Goal: Task Accomplishment & Management: Complete application form

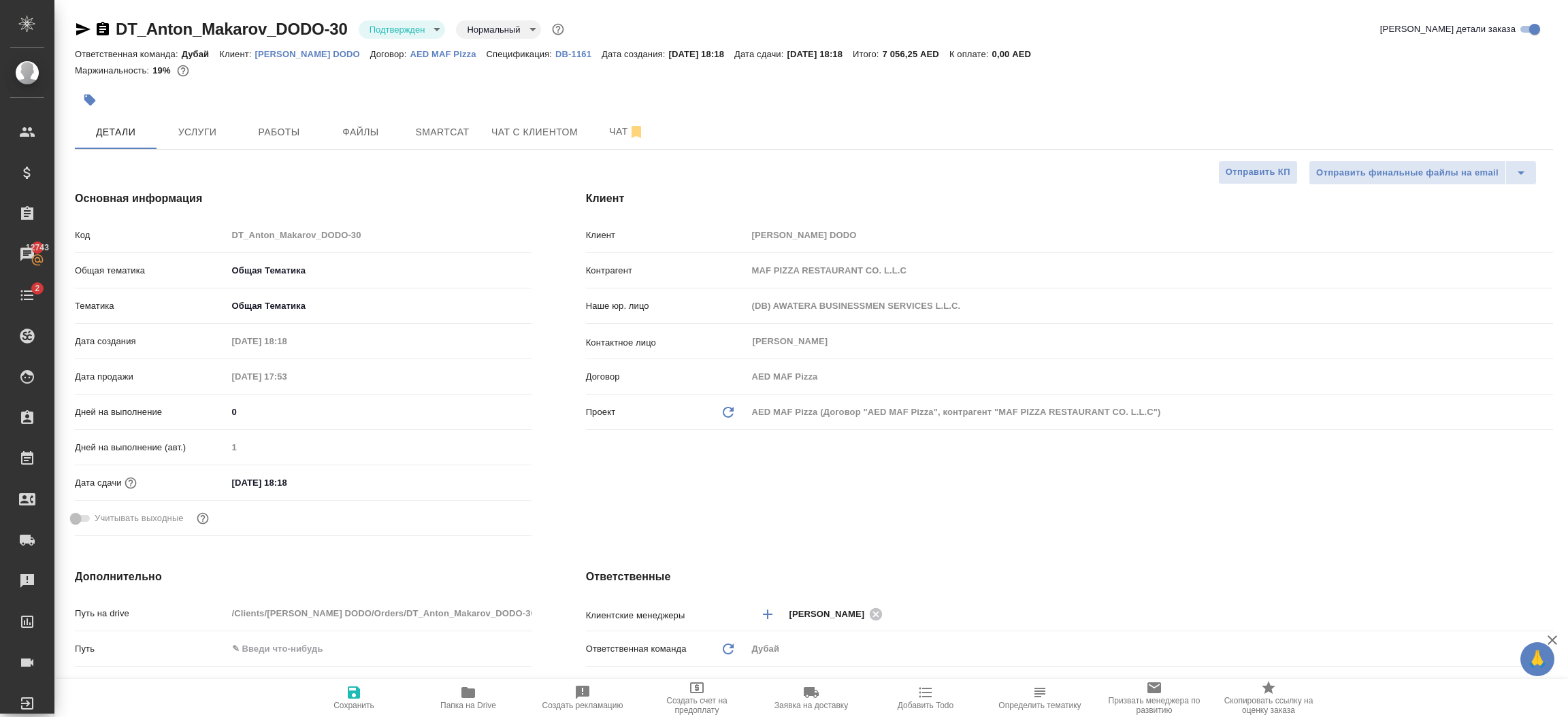
select select "RU"
click at [717, 99] on div at bounding box center [568, 100] width 985 height 30
click at [725, 95] on div at bounding box center [568, 100] width 985 height 30
click at [182, 129] on span "Услуги" at bounding box center [197, 132] width 65 height 17
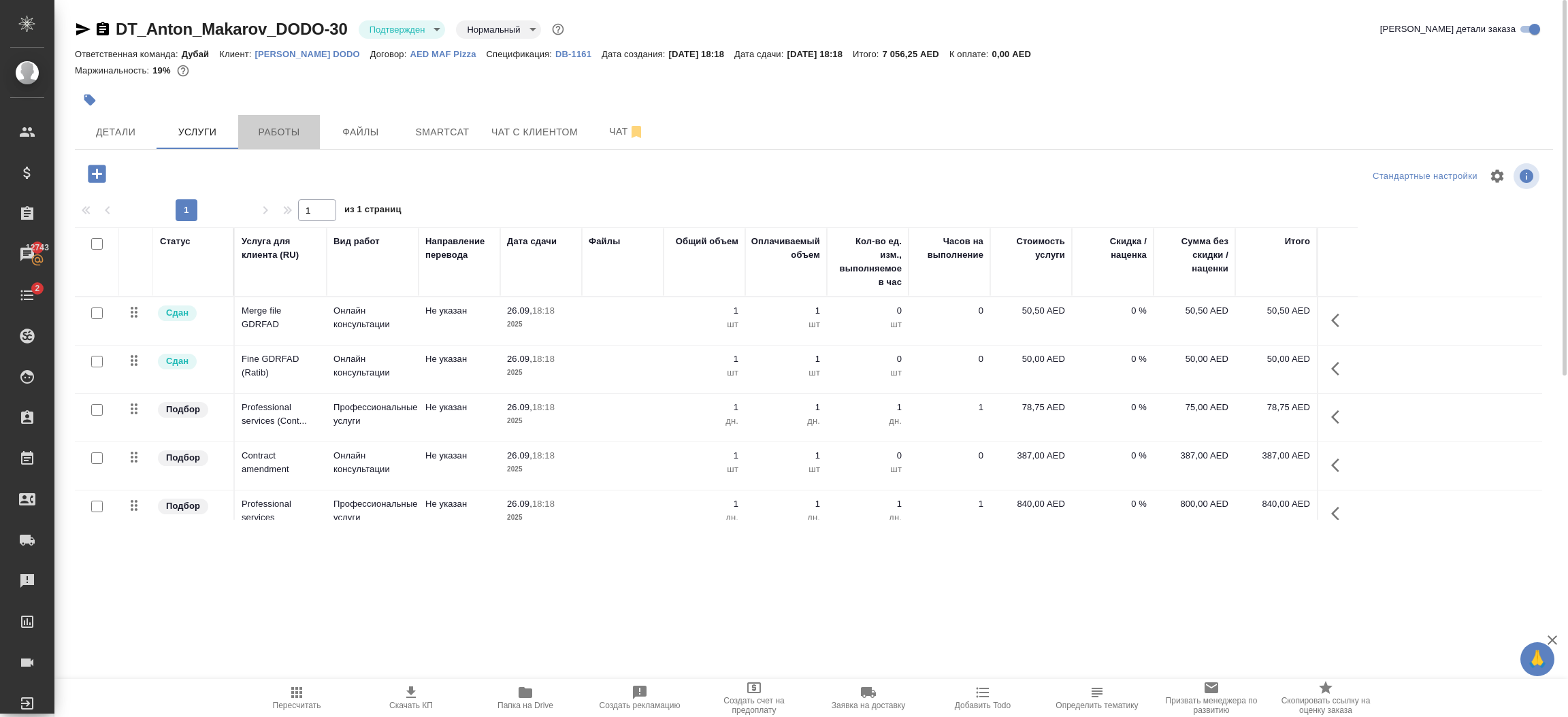
click at [296, 129] on span "Работы" at bounding box center [279, 132] width 65 height 17
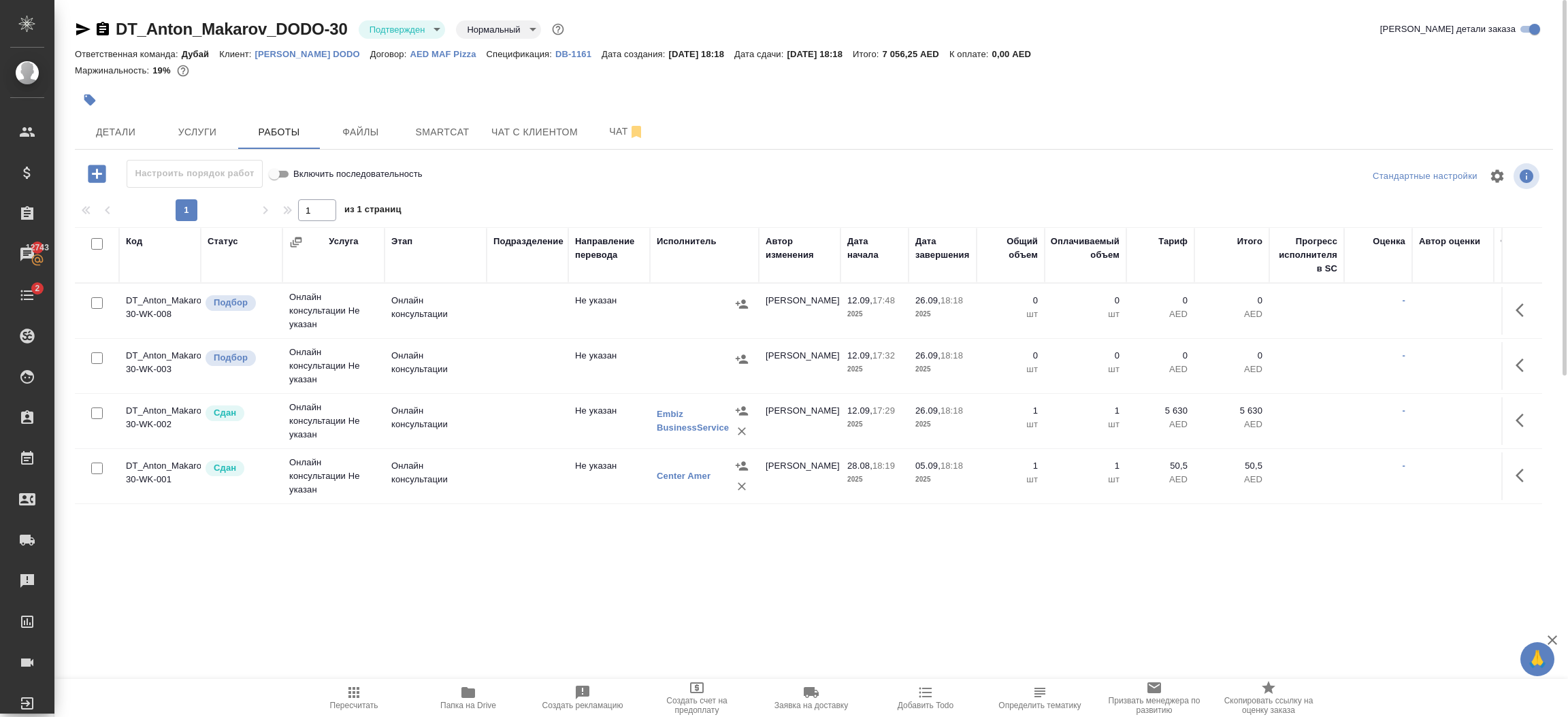
click at [96, 359] on input "checkbox" at bounding box center [96, 358] width 12 height 12
checkbox input "true"
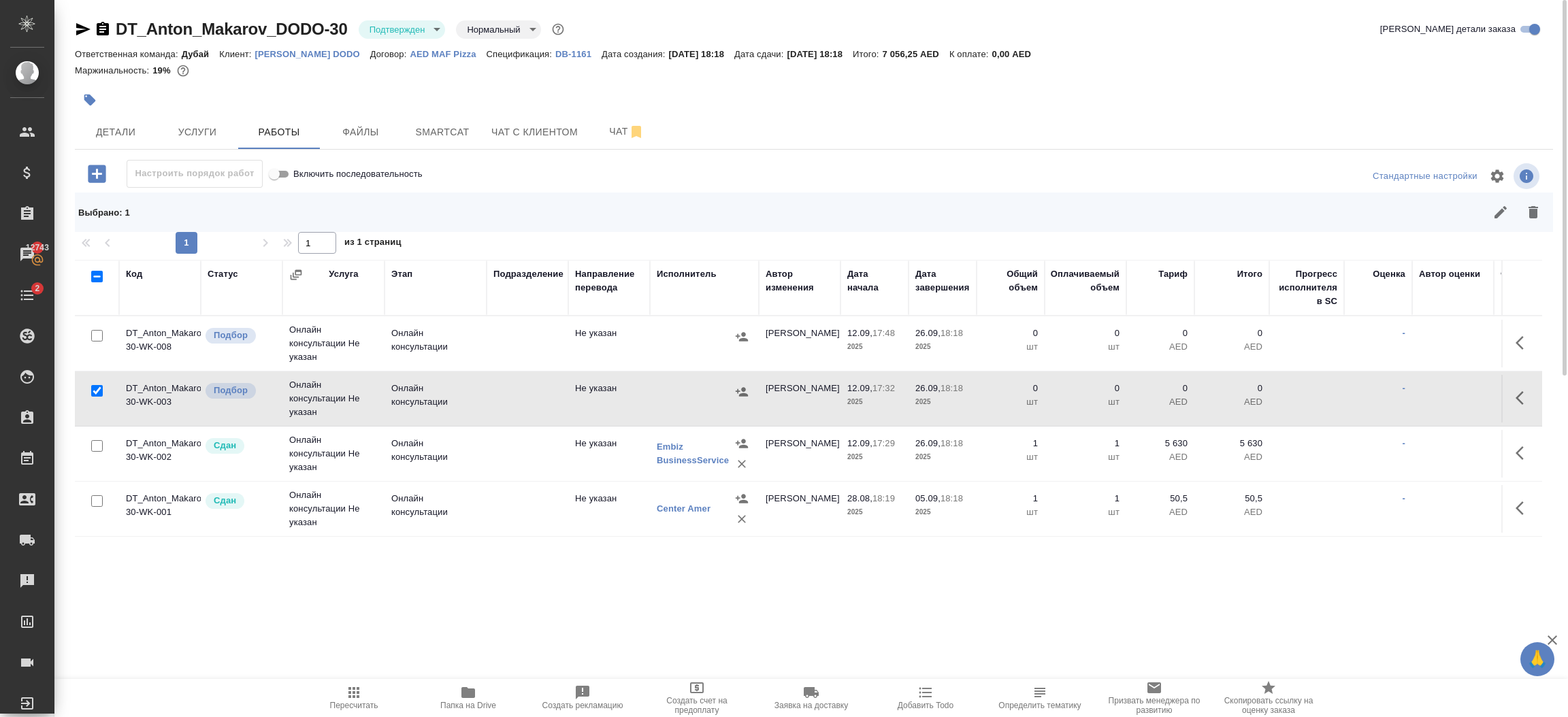
click at [96, 330] on input "checkbox" at bounding box center [96, 335] width 12 height 12
checkbox input "true"
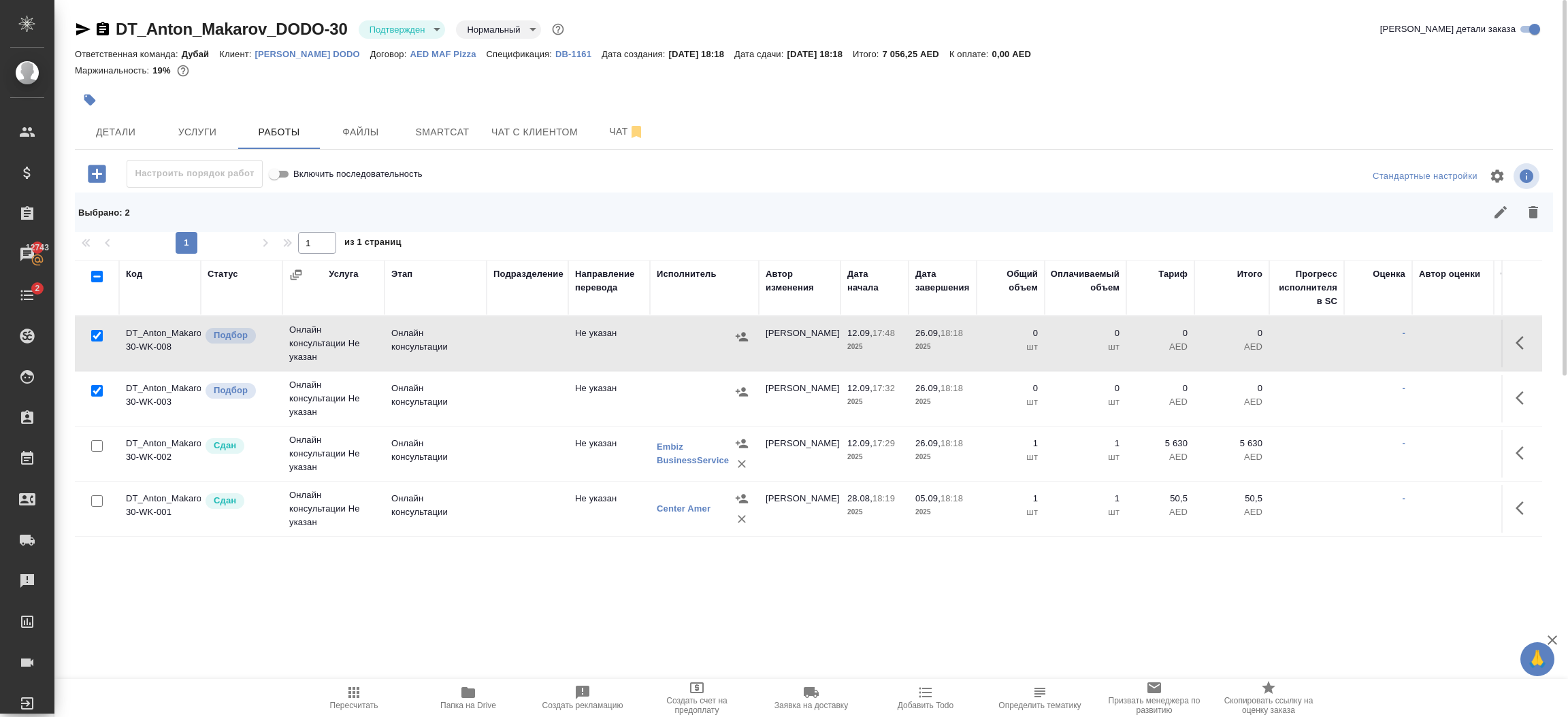
click at [1534, 214] on icon "button" at bounding box center [1534, 212] width 9 height 13
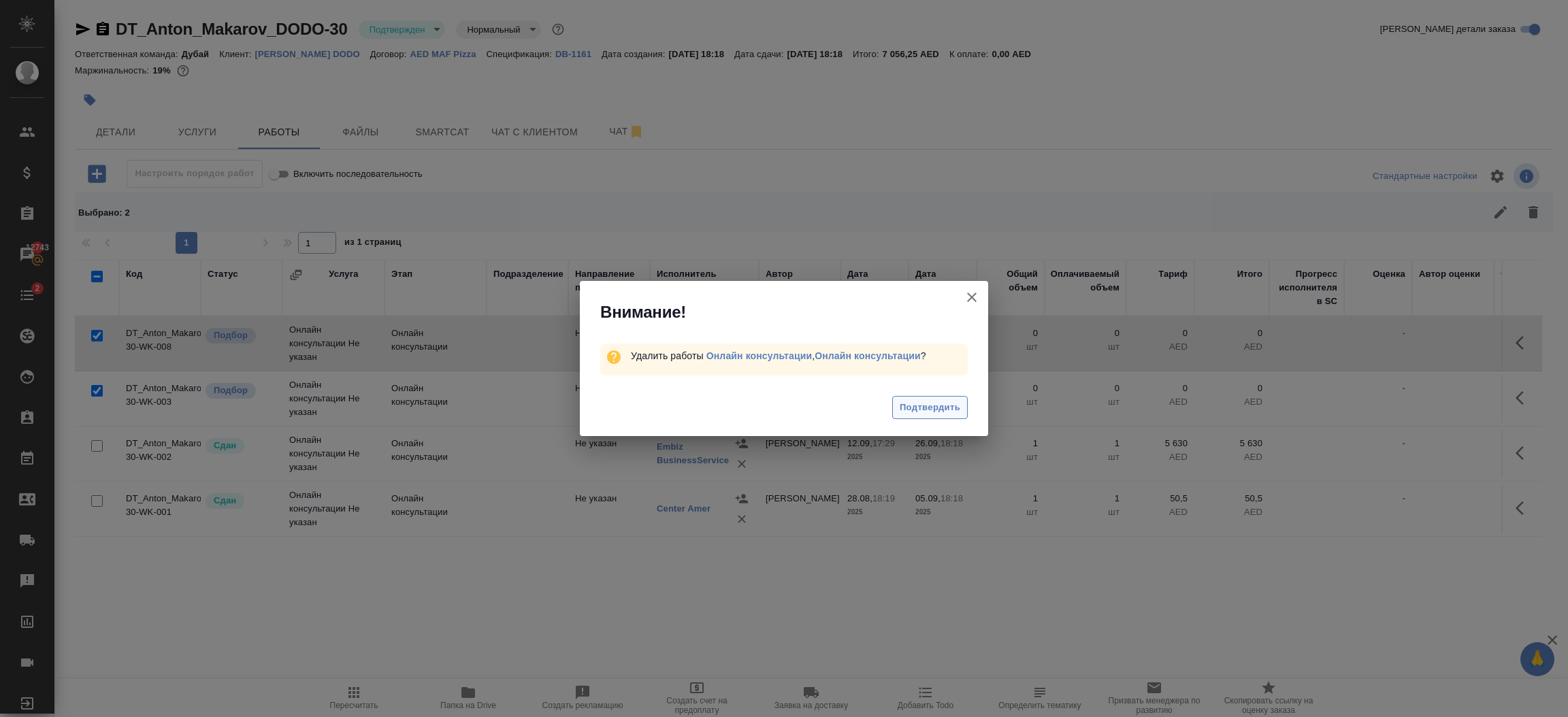
click at [912, 418] on button "Подтвердить" at bounding box center [930, 408] width 75 height 23
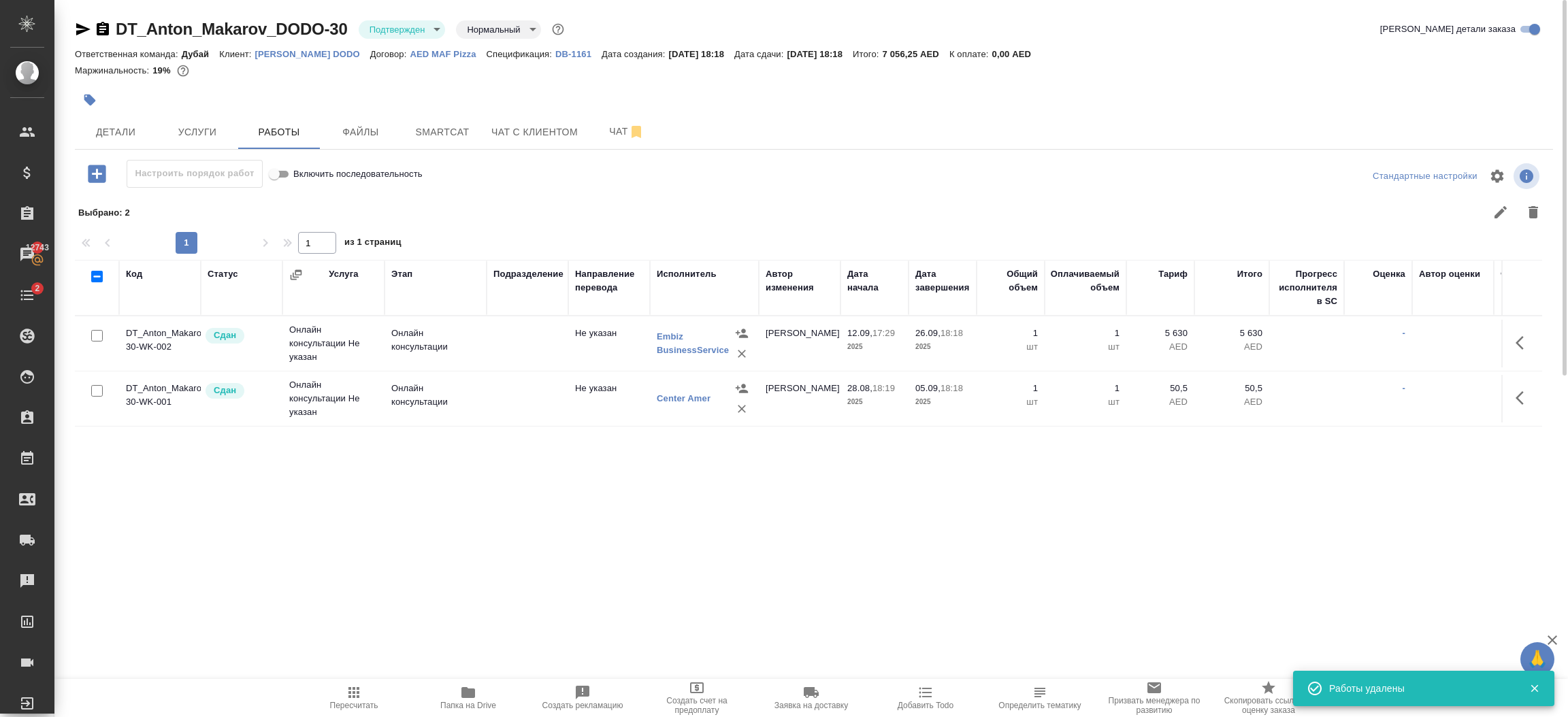
click at [443, 53] on p "AED MAF Pizza" at bounding box center [447, 54] width 76 height 10
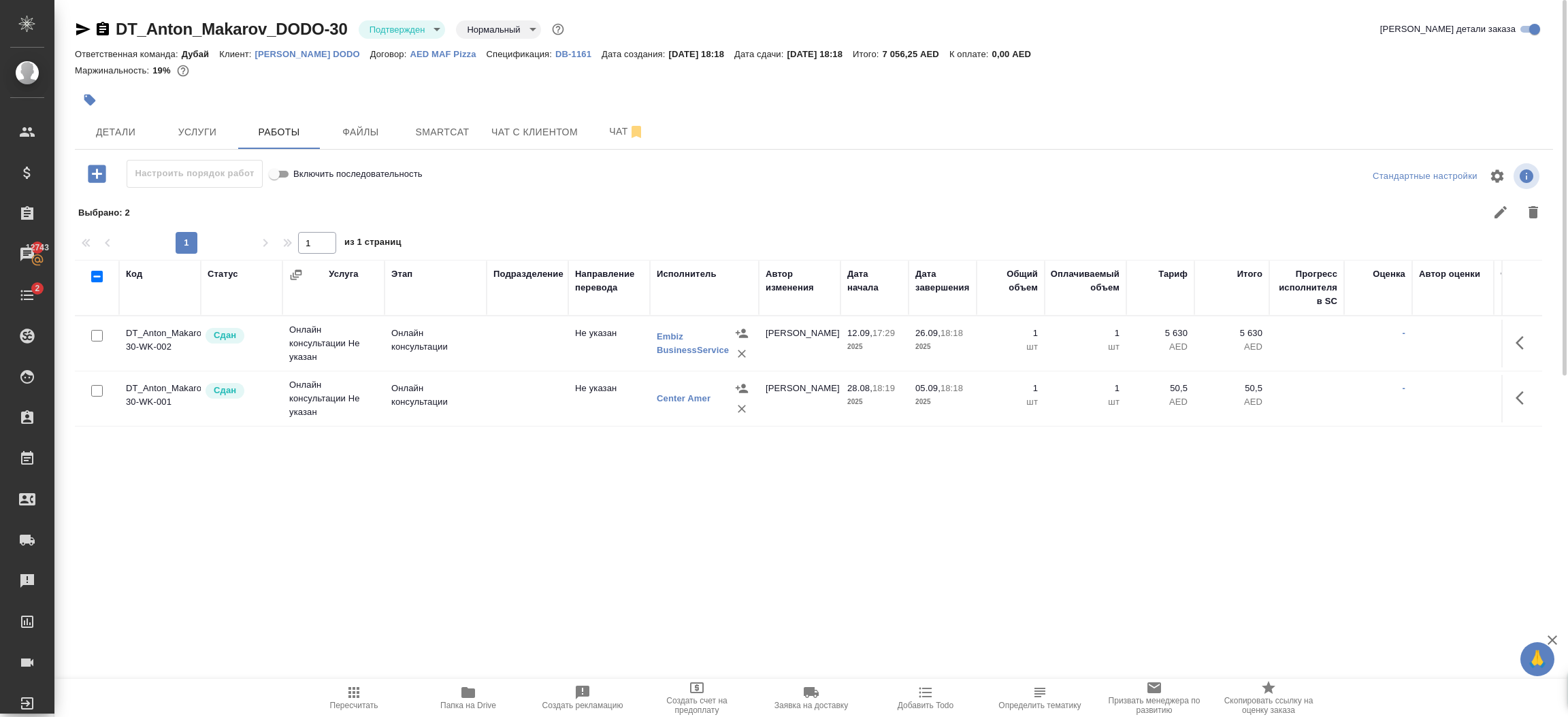
click at [304, 56] on p "[PERSON_NAME] DODO" at bounding box center [313, 54] width 115 height 10
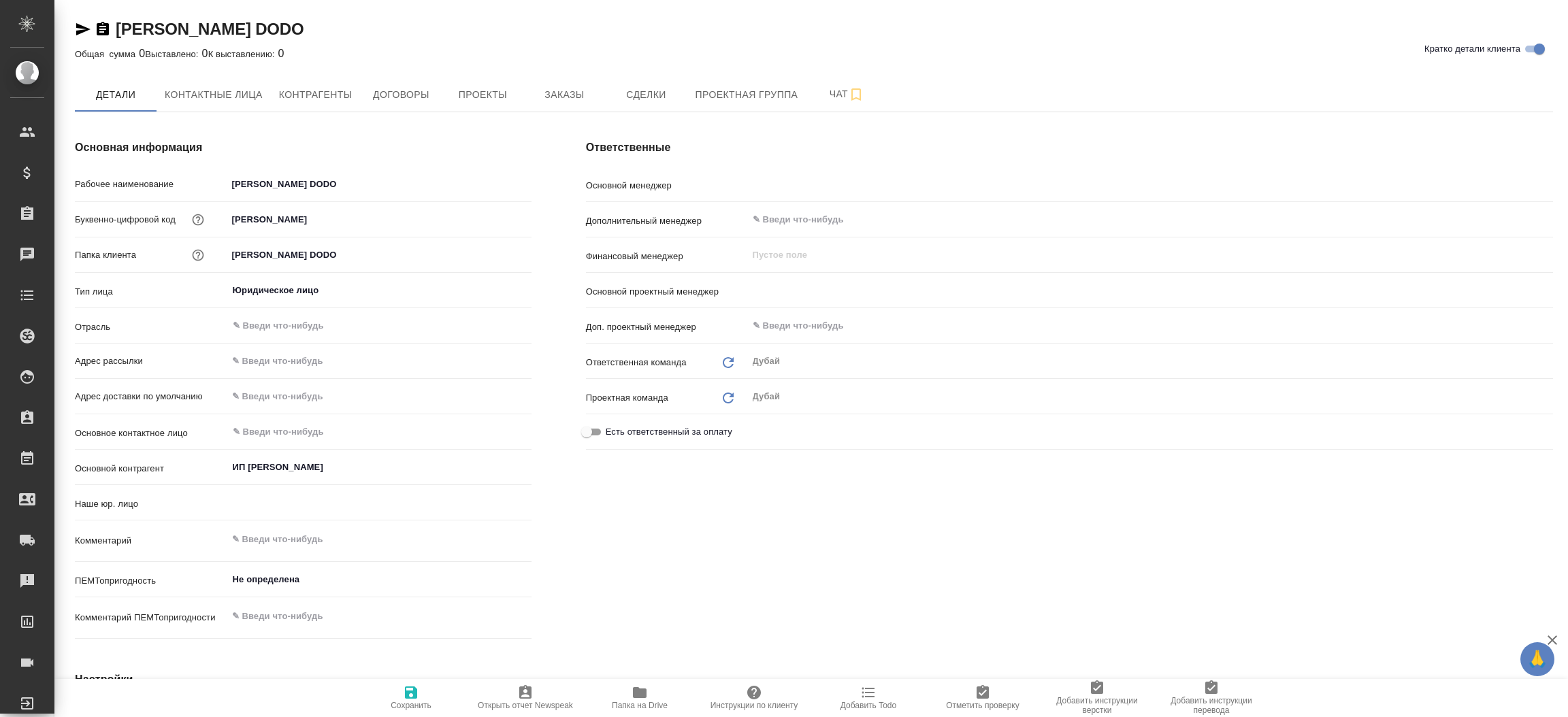
type textarea "x"
type input "Шорова Инесса"
type input "(AU) Общество с ограниченной ответственностью "АЛС""
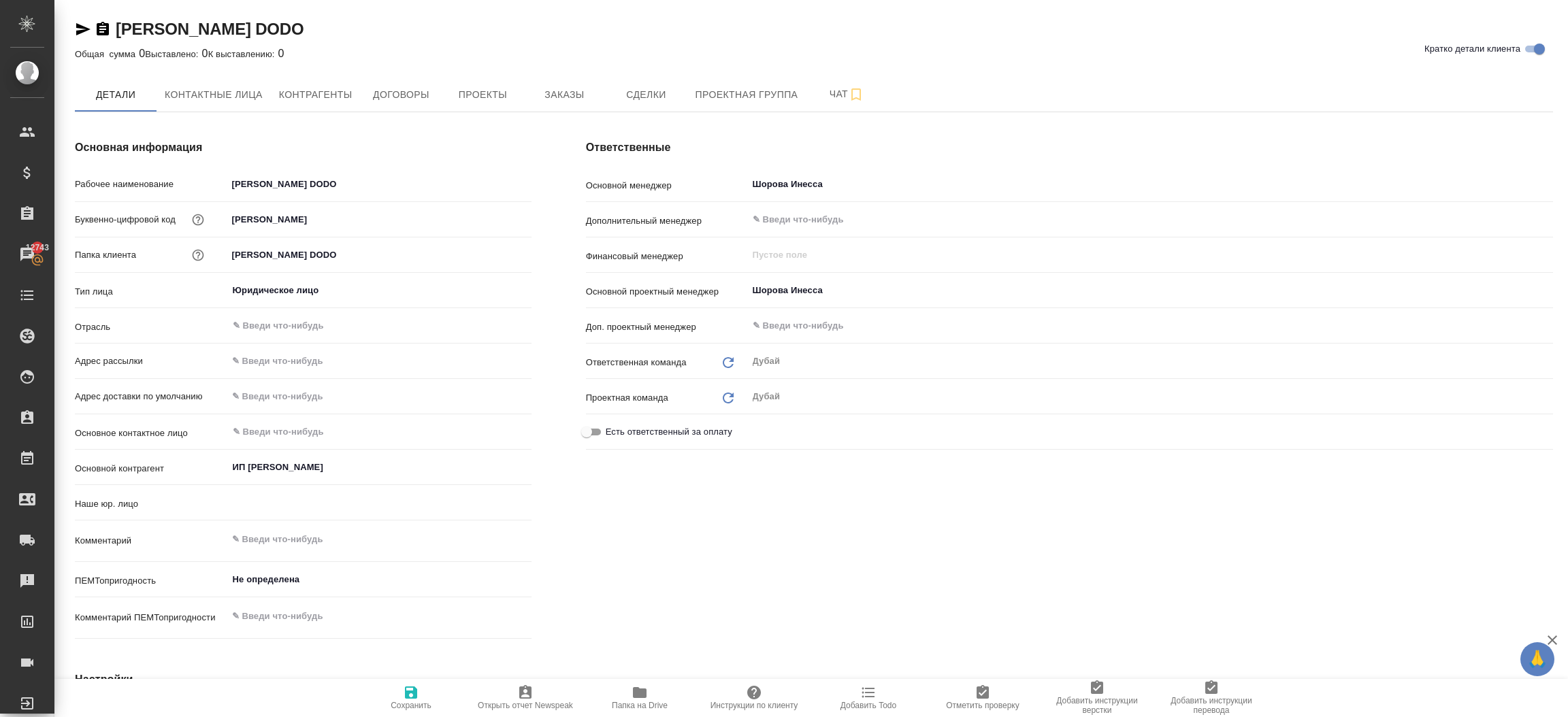
type textarea "x"
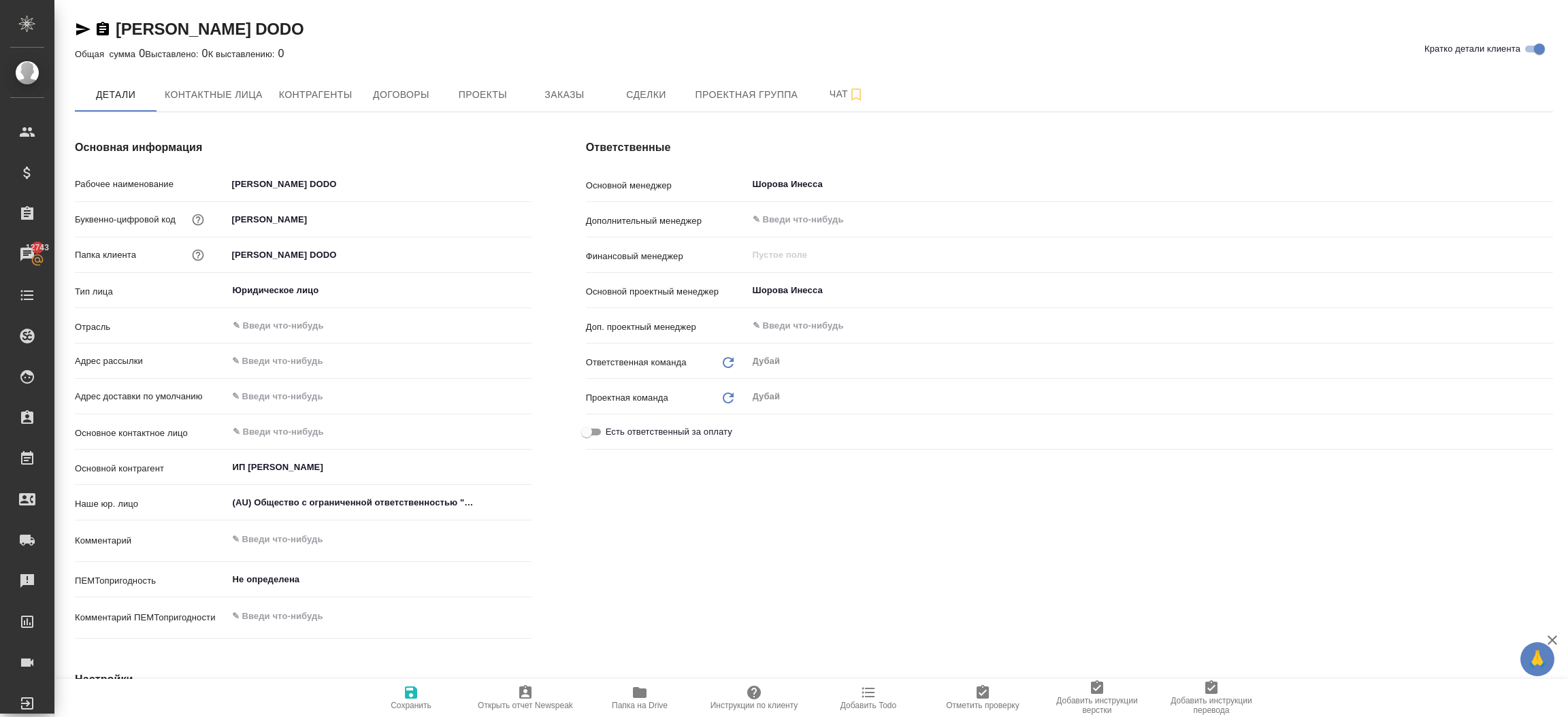
type textarea "x"
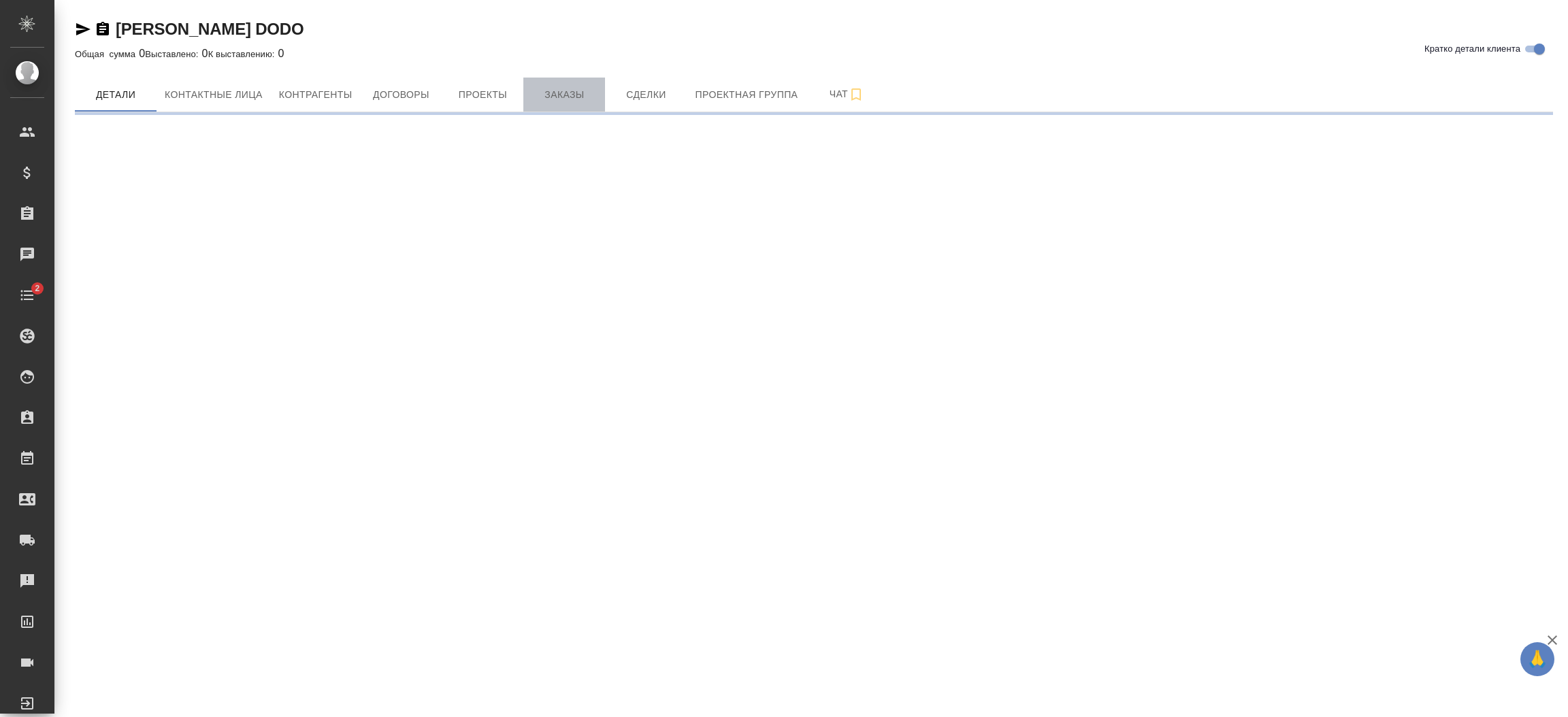
click at [558, 89] on span "Заказы" at bounding box center [564, 95] width 65 height 17
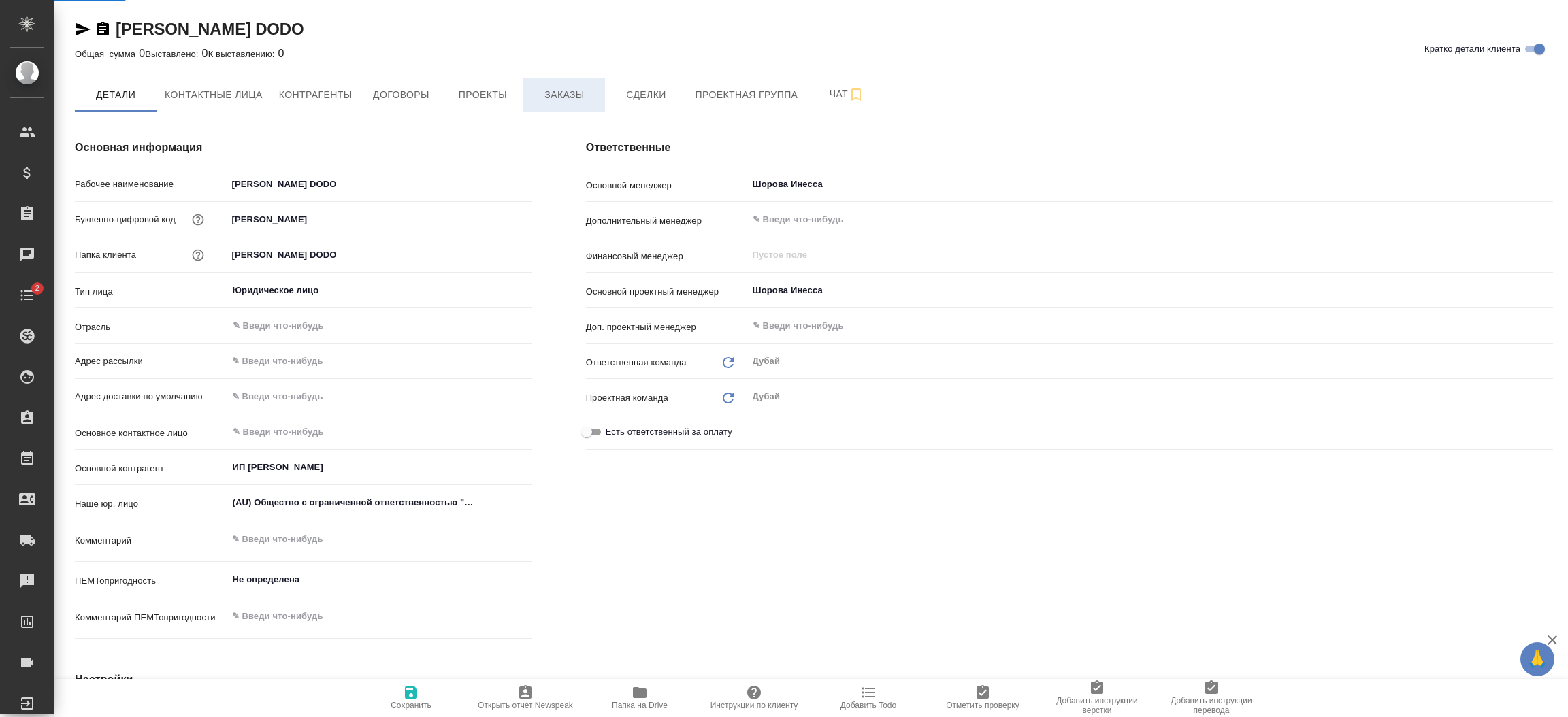
type textarea "x"
click at [558, 89] on span "Заказы" at bounding box center [564, 95] width 65 height 17
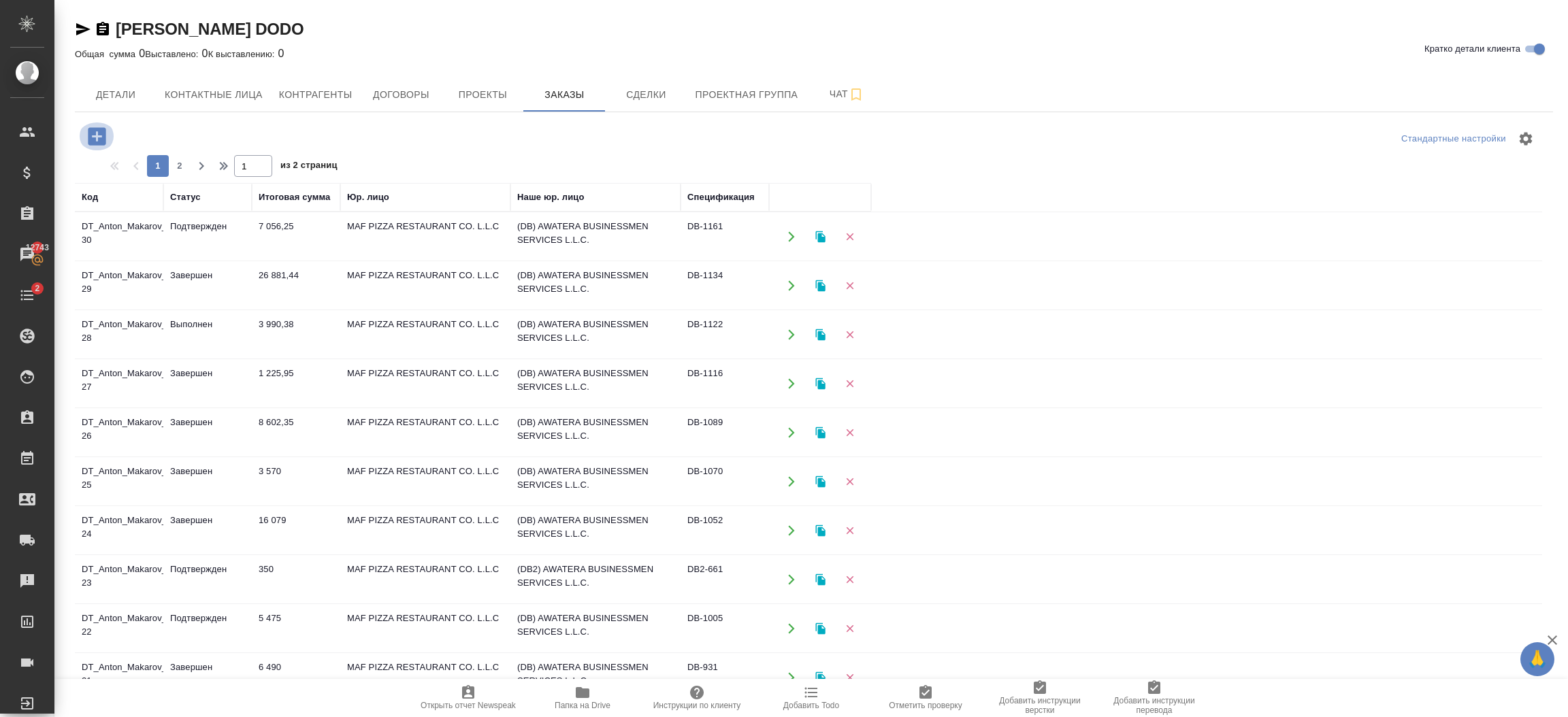
click at [95, 131] on icon "button" at bounding box center [96, 135] width 18 height 18
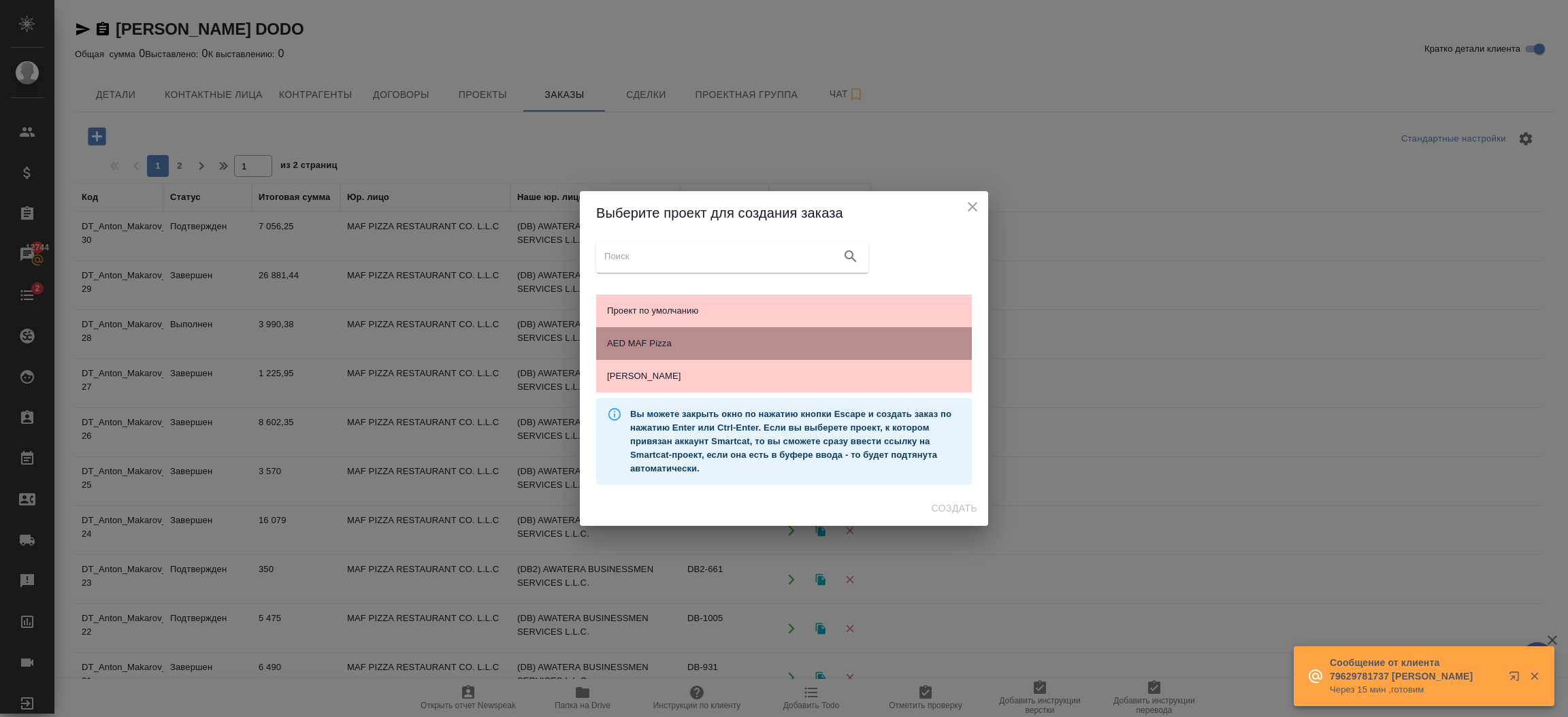
click at [646, 347] on span "AED MAF Pizza" at bounding box center [784, 343] width 354 height 13
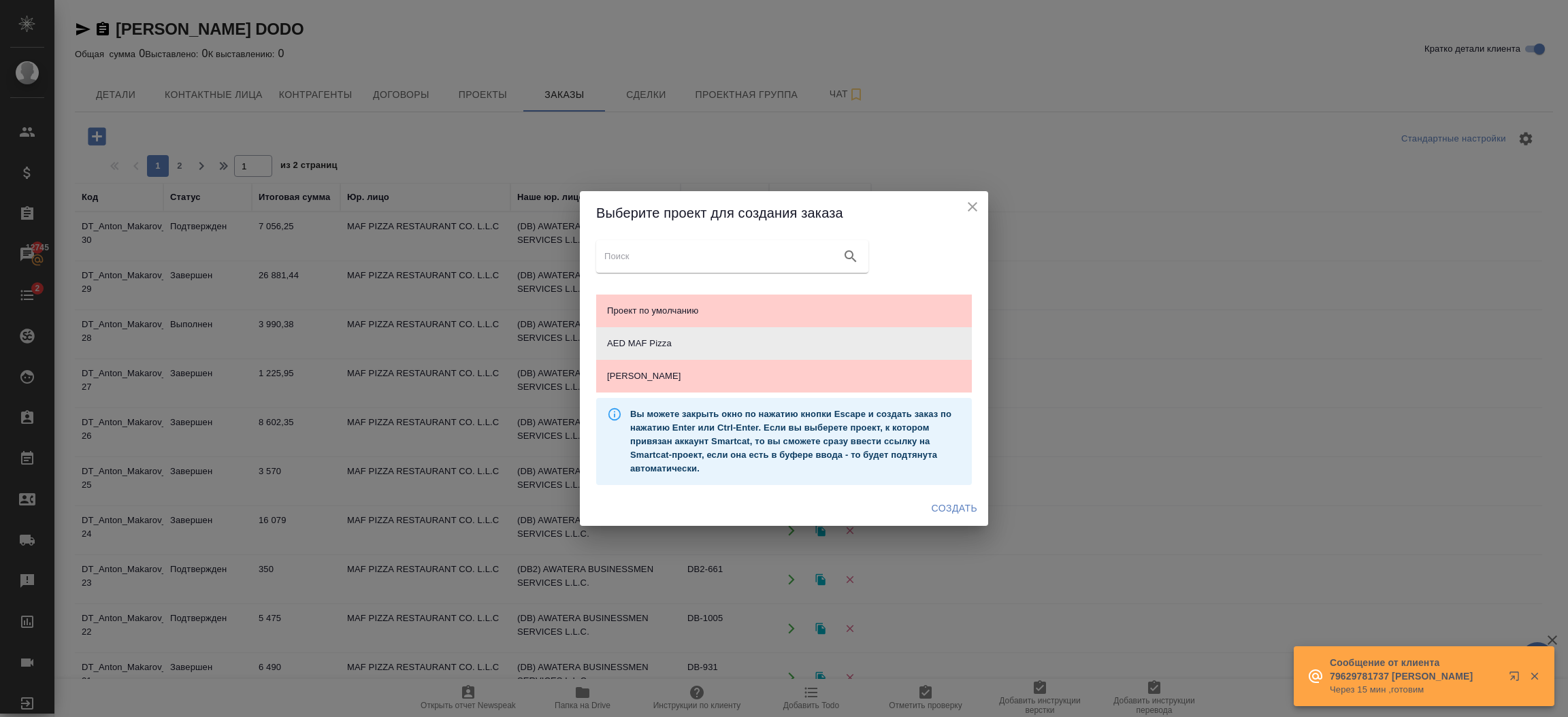
click at [975, 510] on span "Создать" at bounding box center [955, 509] width 45 height 17
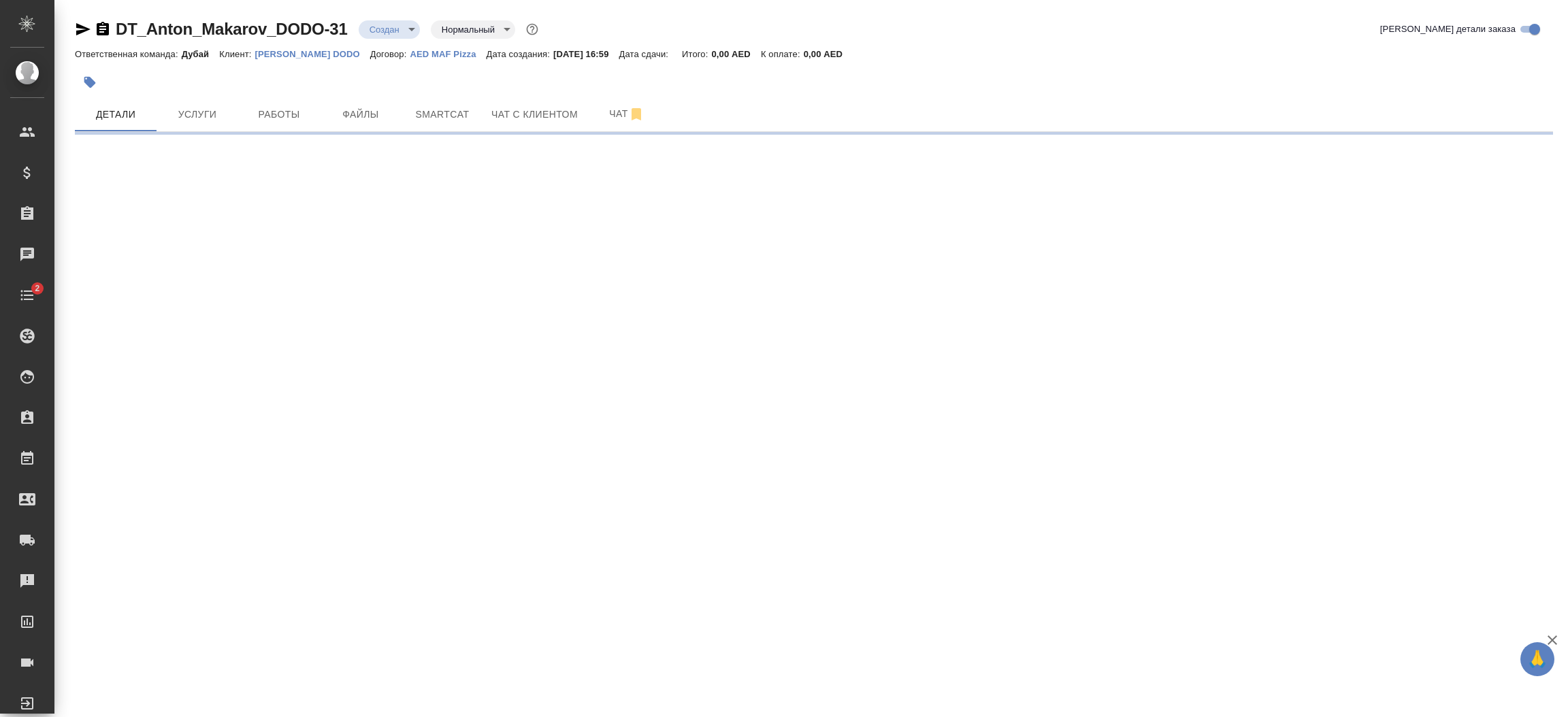
select select "RU"
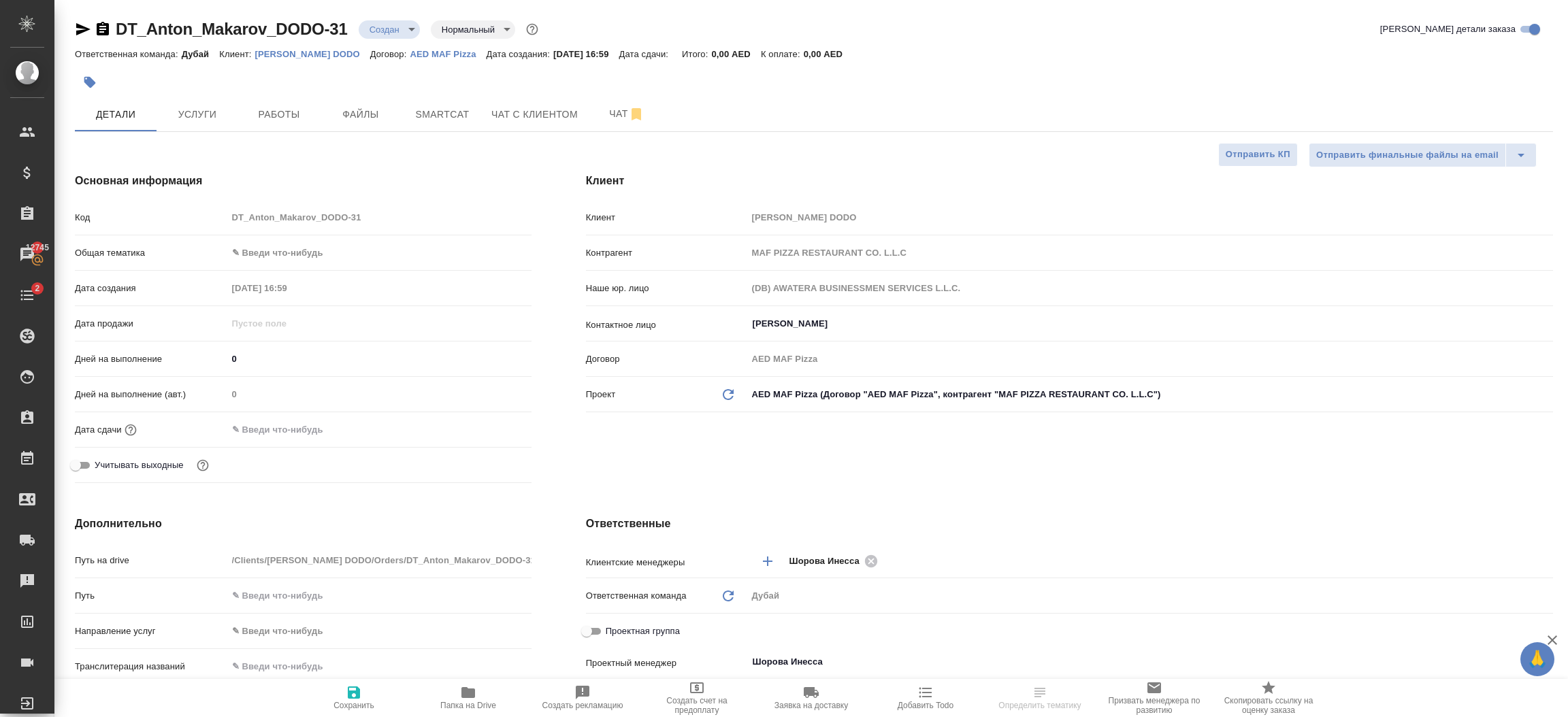
click at [677, 459] on div "Клиент Клиент Anton Makarov DODO Контрагент MAF PIZZA RESTAURANT CO. L.L.C Наше…" at bounding box center [1069, 330] width 1021 height 370
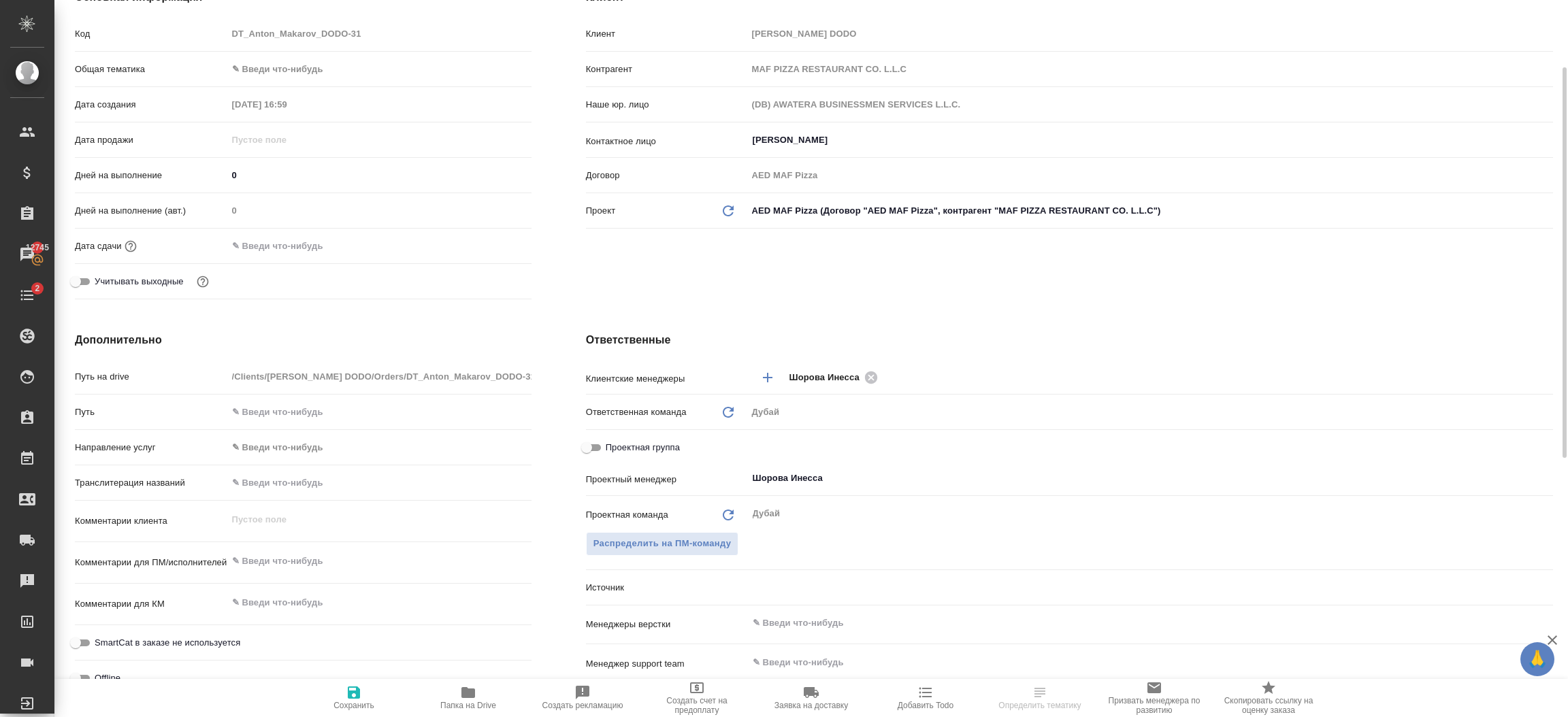
scroll to position [326, 0]
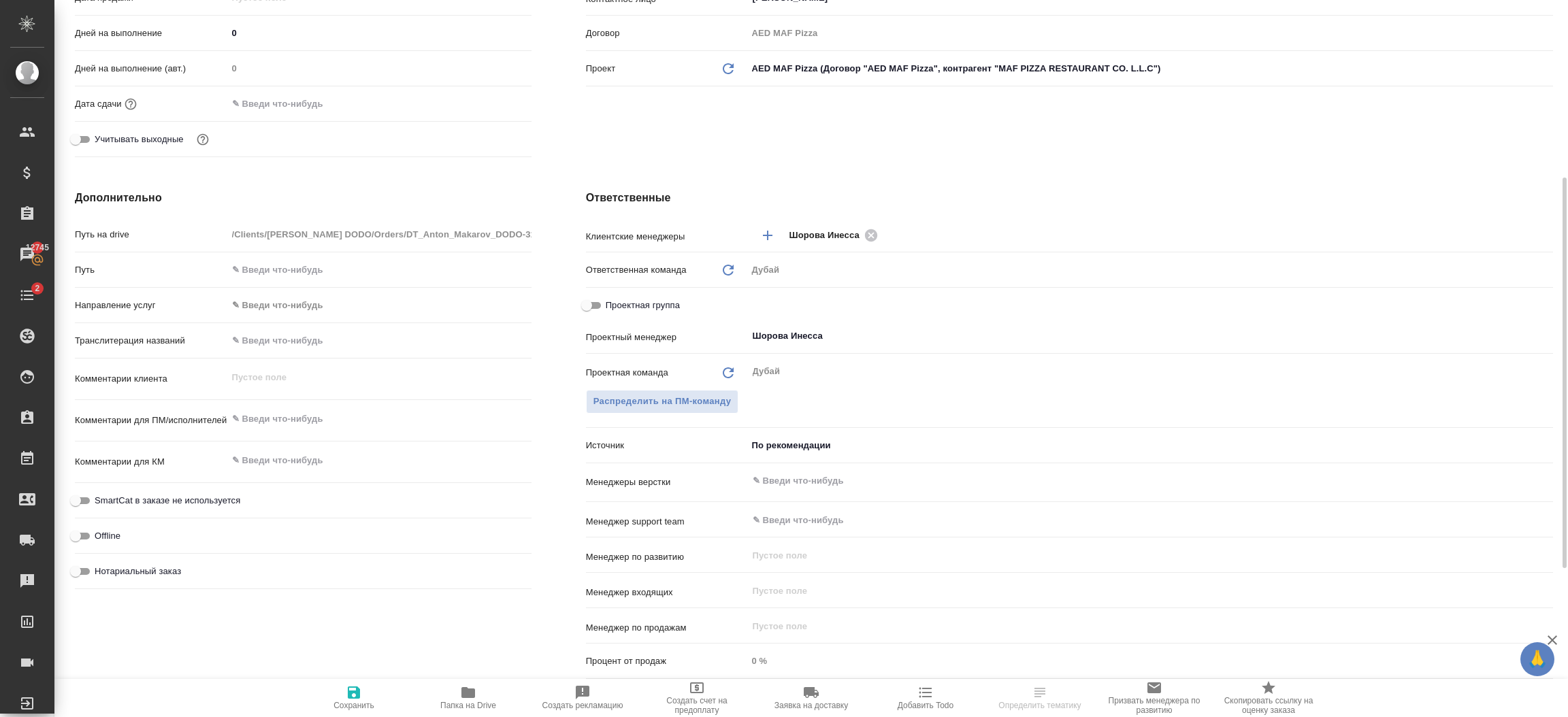
type textarea "x"
click at [259, 423] on textarea at bounding box center [379, 420] width 304 height 23
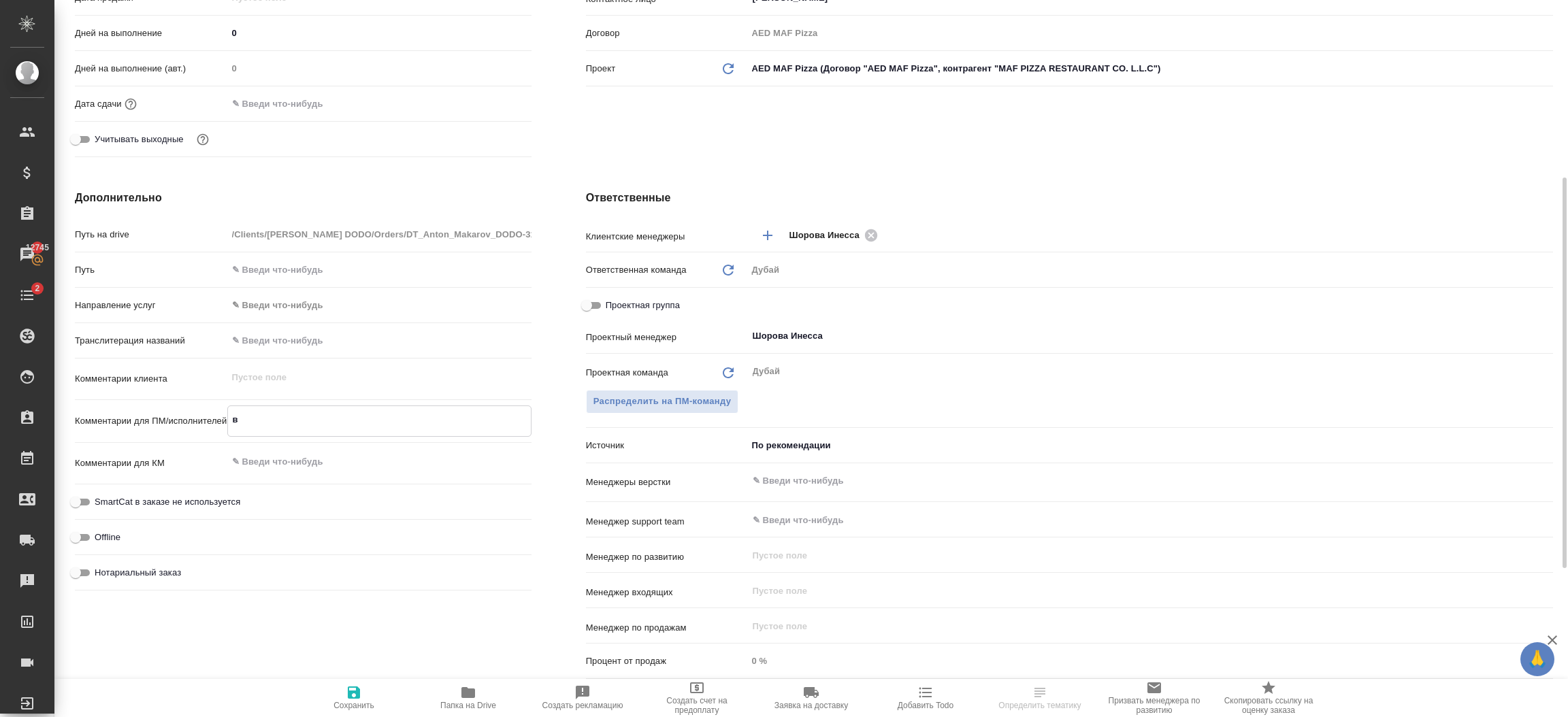
type textarea "ви"
type textarea "x"
type textarea "виза"
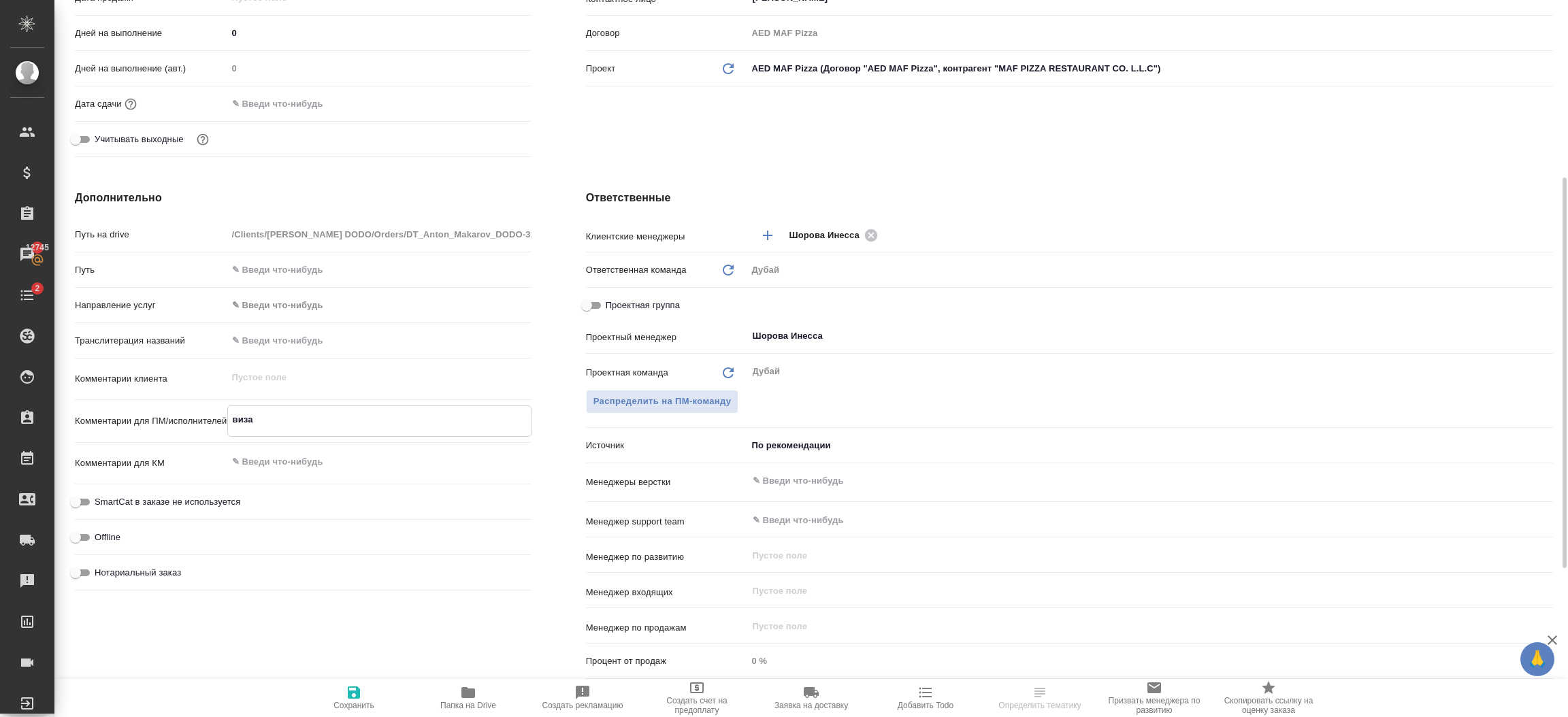
type textarea "x"
type textarea "виза"
type textarea "x"
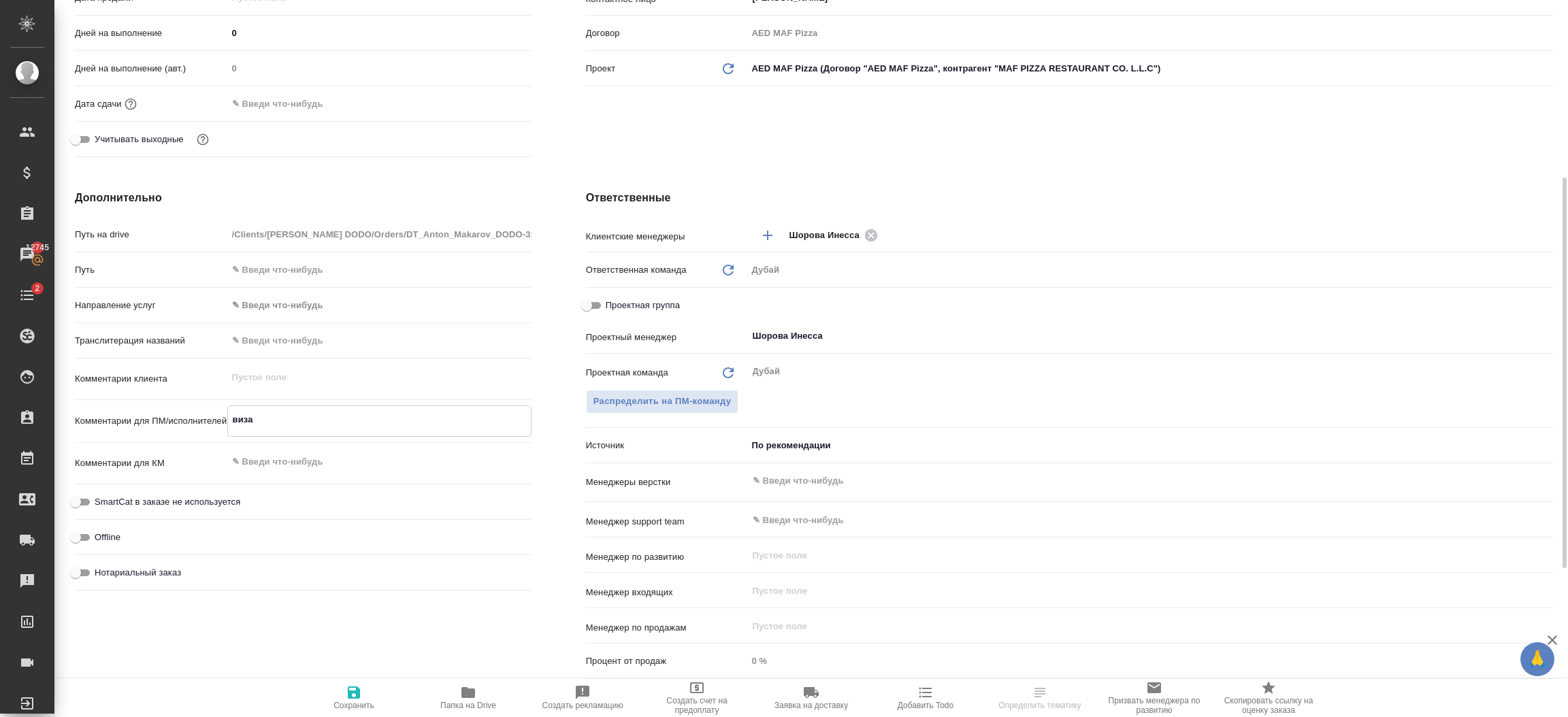
type textarea "x"
type textarea "виза А"
type textarea "x"
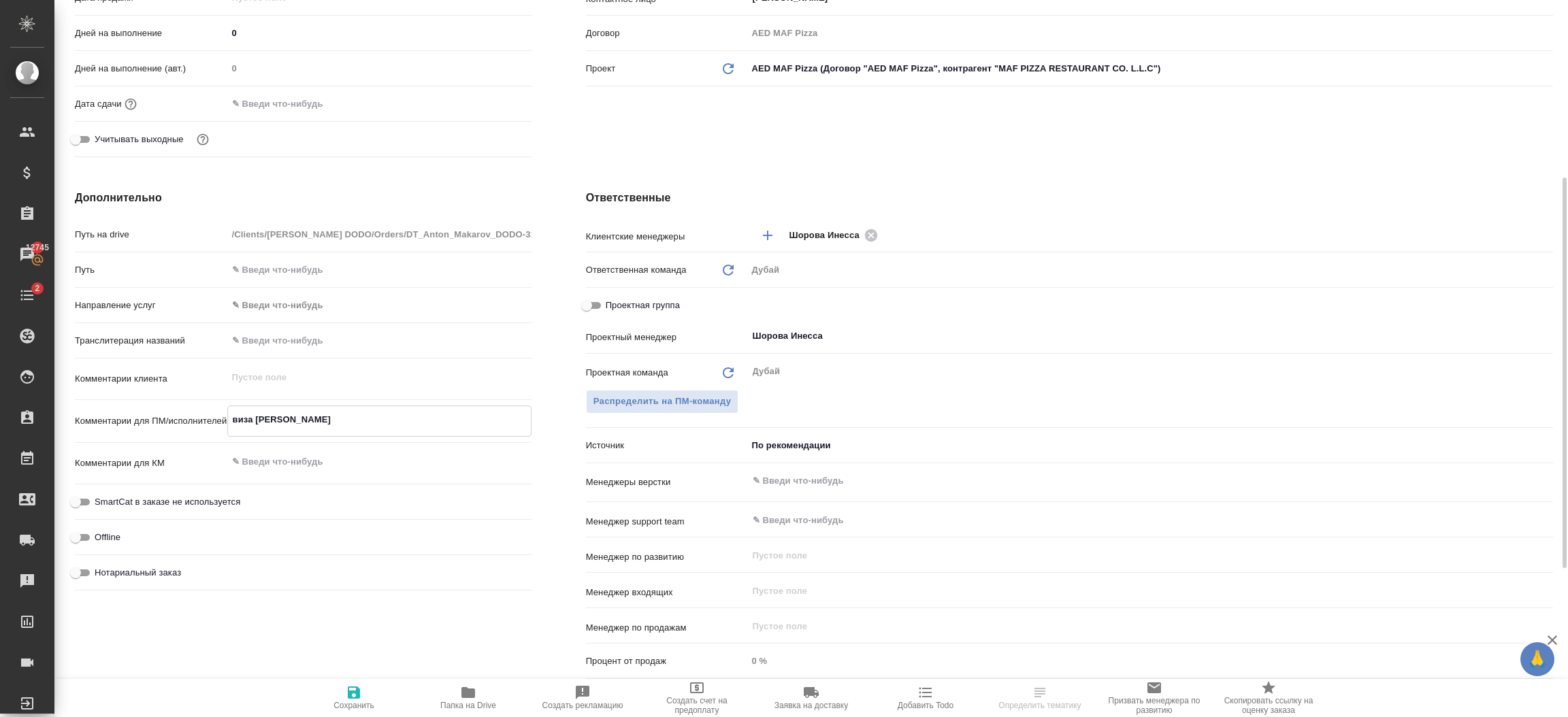
type textarea "x"
type textarea "виза Ан"
type textarea "x"
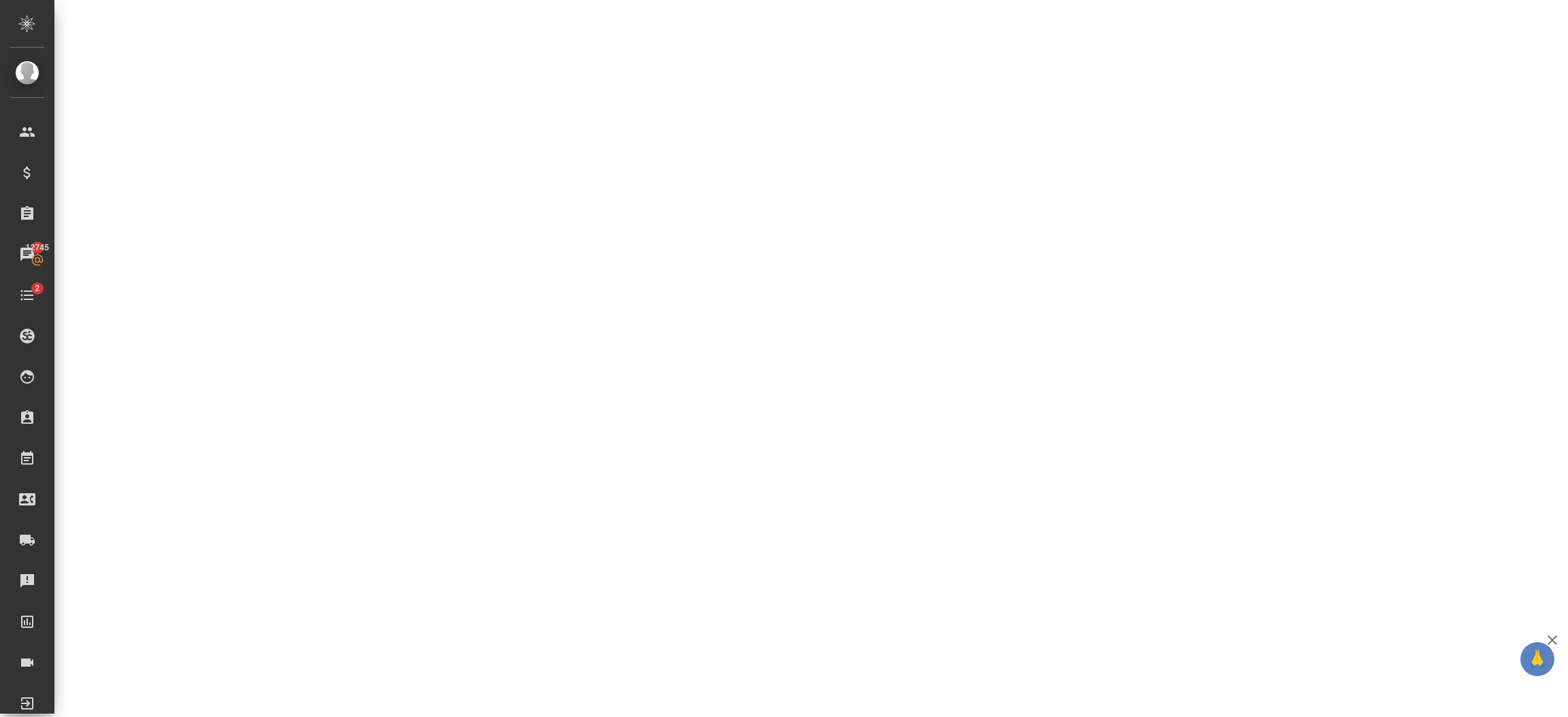
select select "RU"
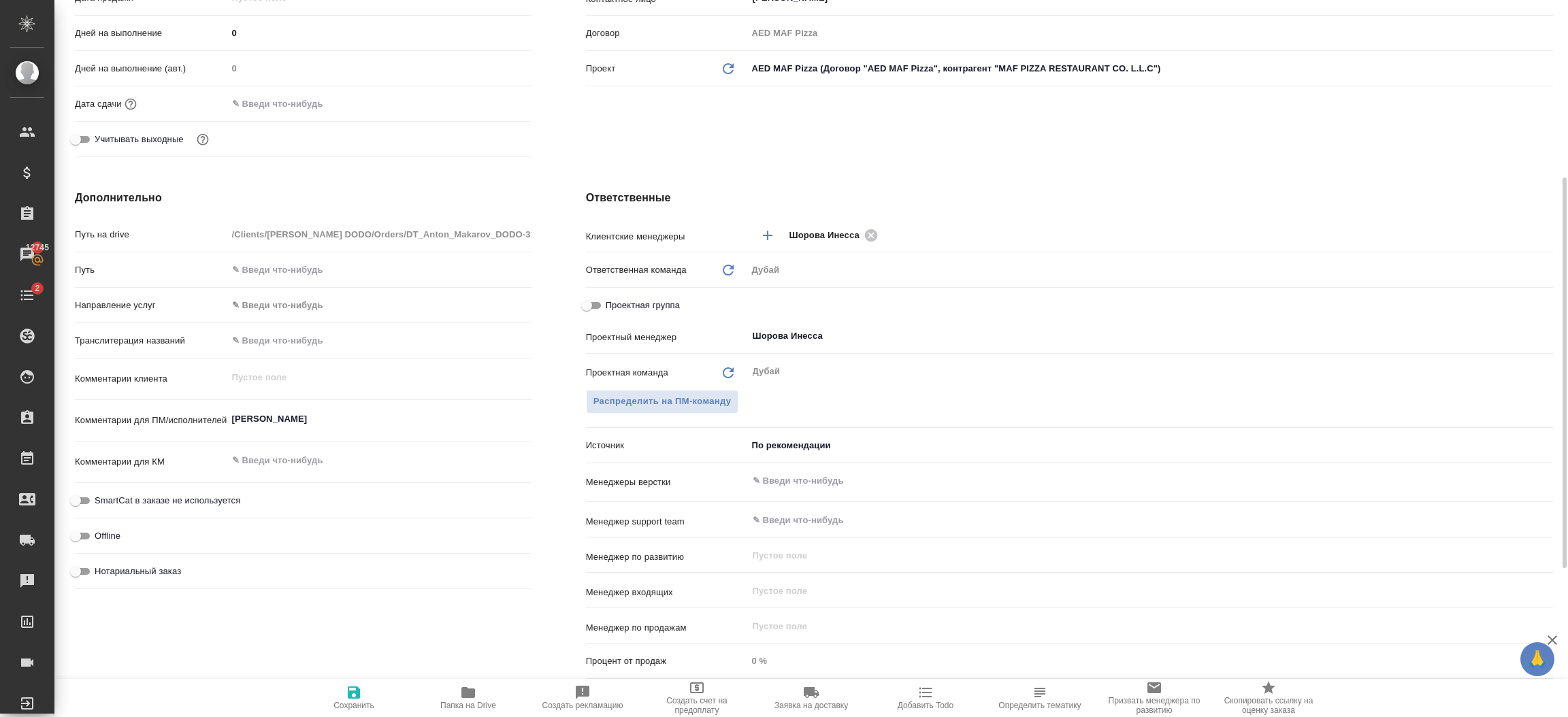
type textarea "x"
click at [300, 423] on textarea "виза Антон" at bounding box center [379, 420] width 303 height 23
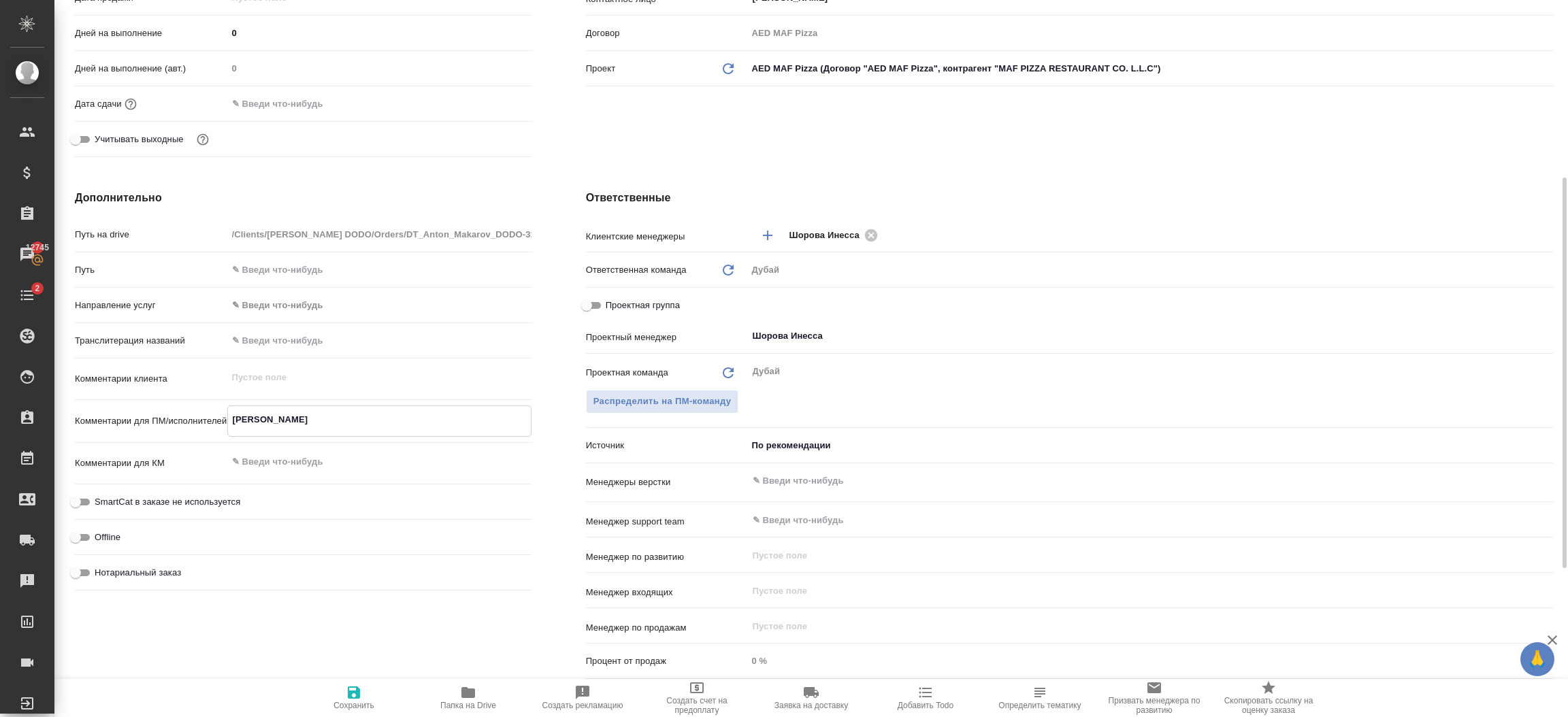
type textarea "виза Анто"
type textarea "x"
type textarea "виза Ант"
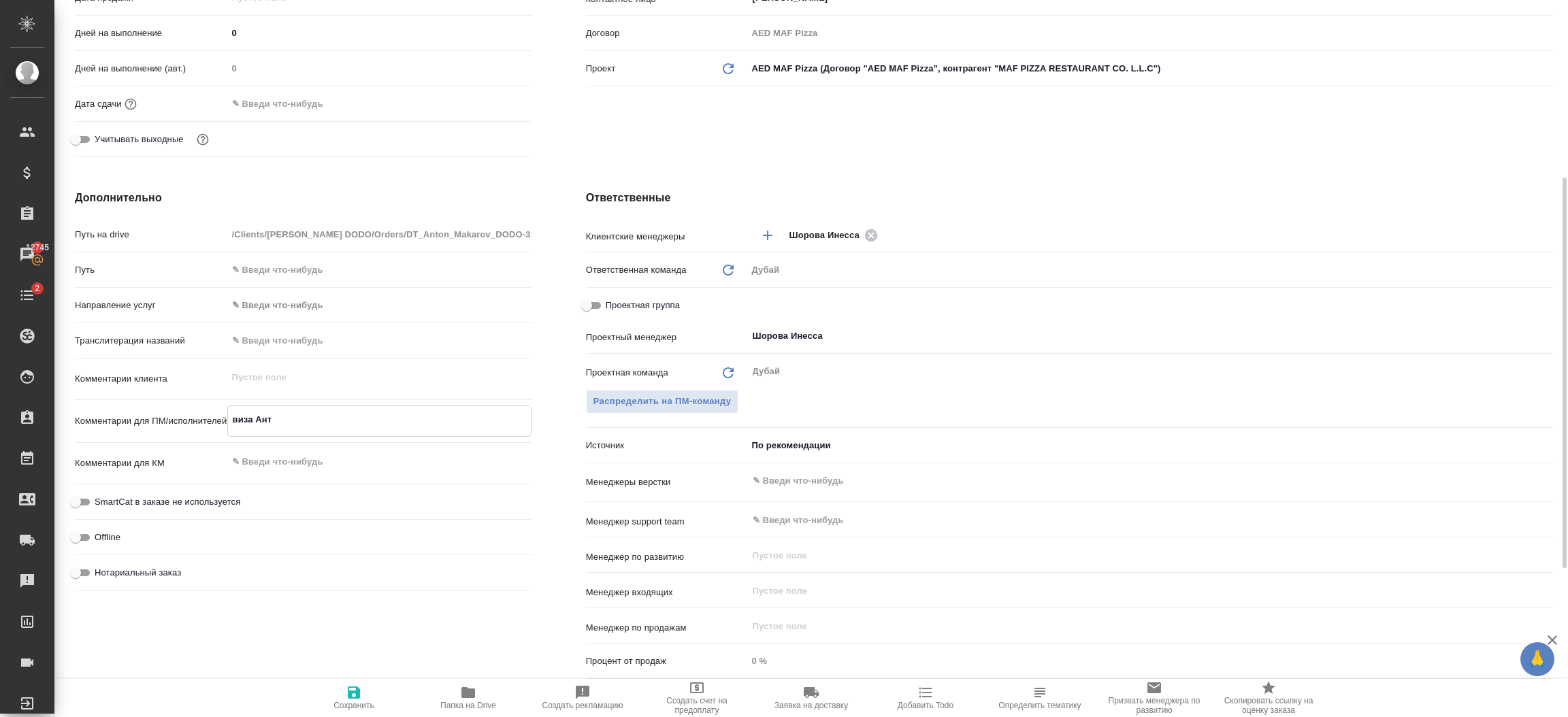
type textarea "x"
type textarea "виза Ан"
type textarea "x"
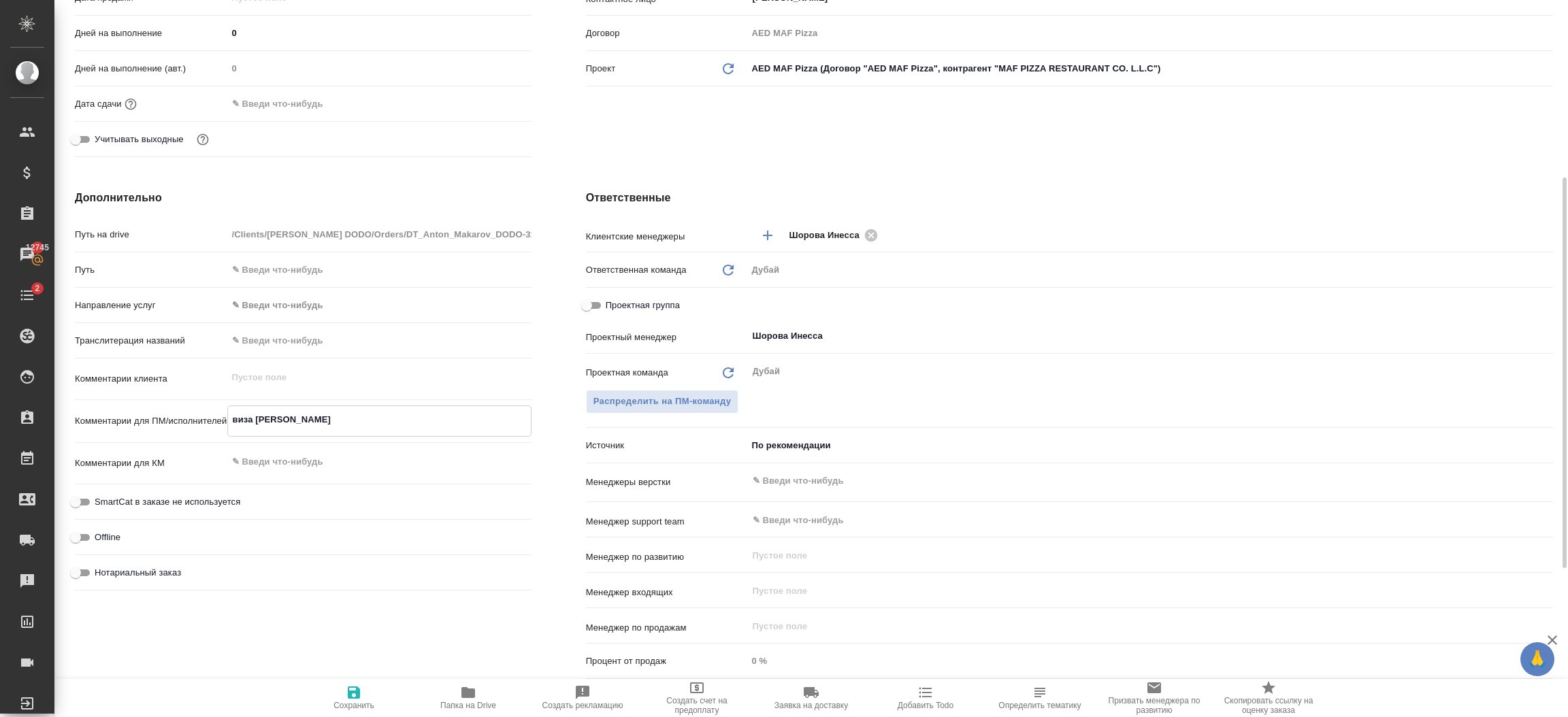
type textarea "x"
type textarea "виза А"
type textarea "x"
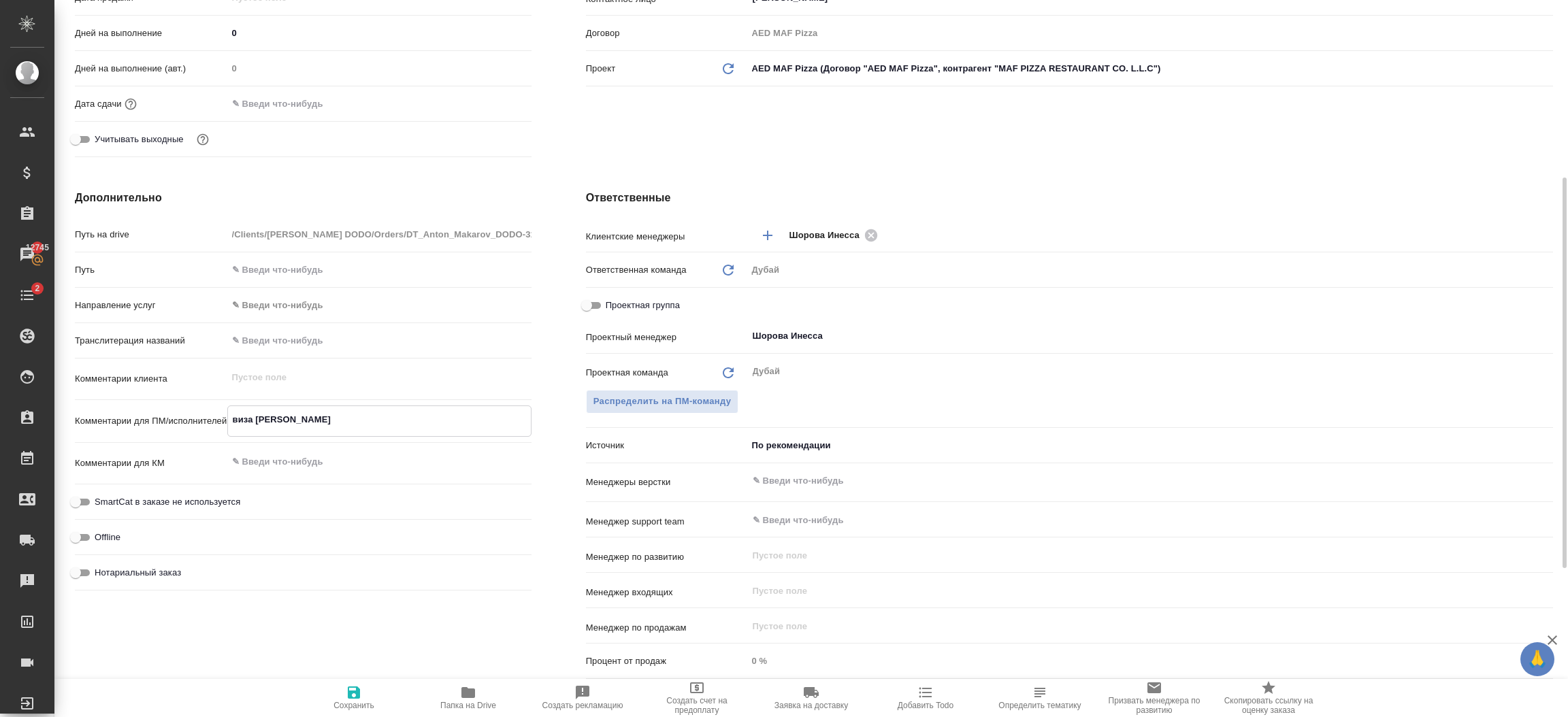
type textarea "x"
type textarea "виза"
type textarea "x"
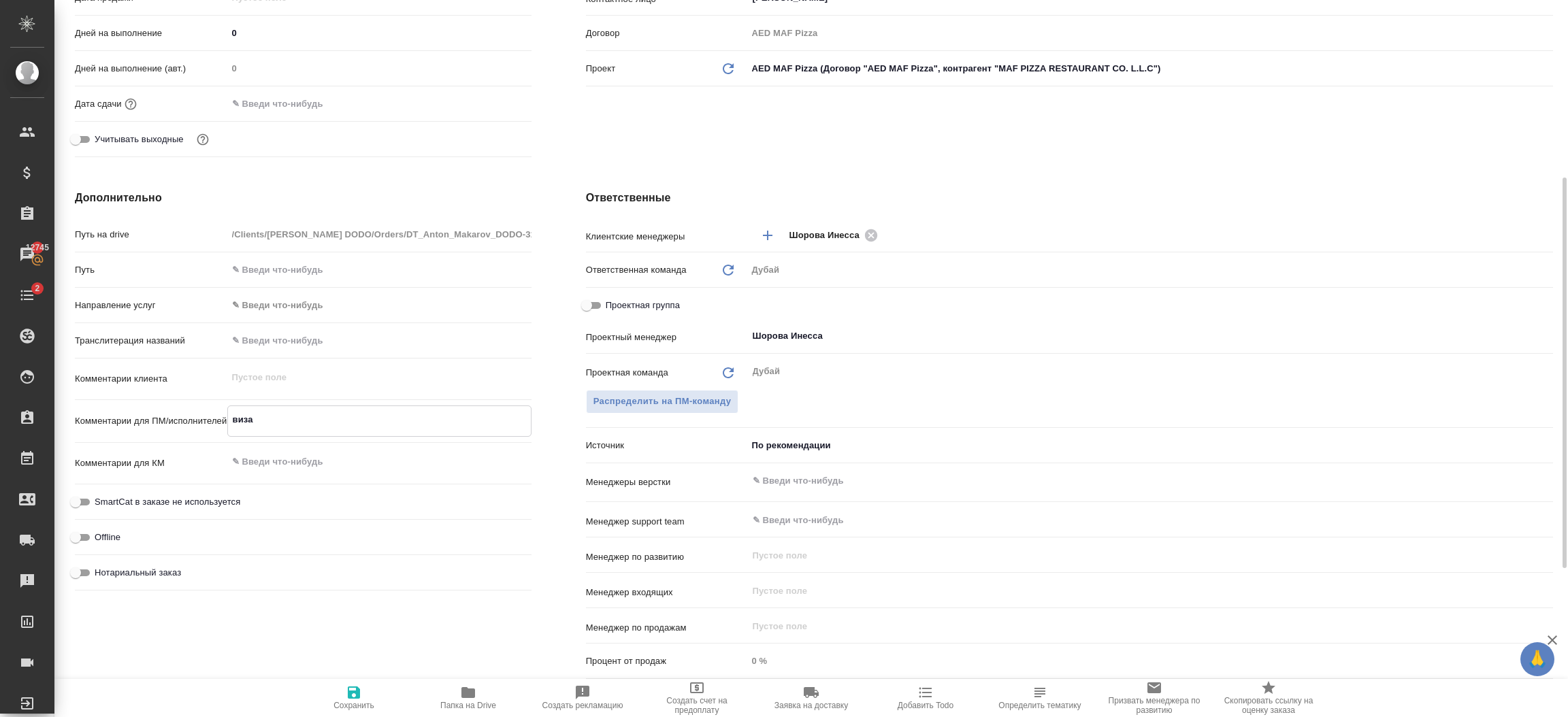
type textarea "виза Г"
type textarea "x"
type textarea "виза Ге"
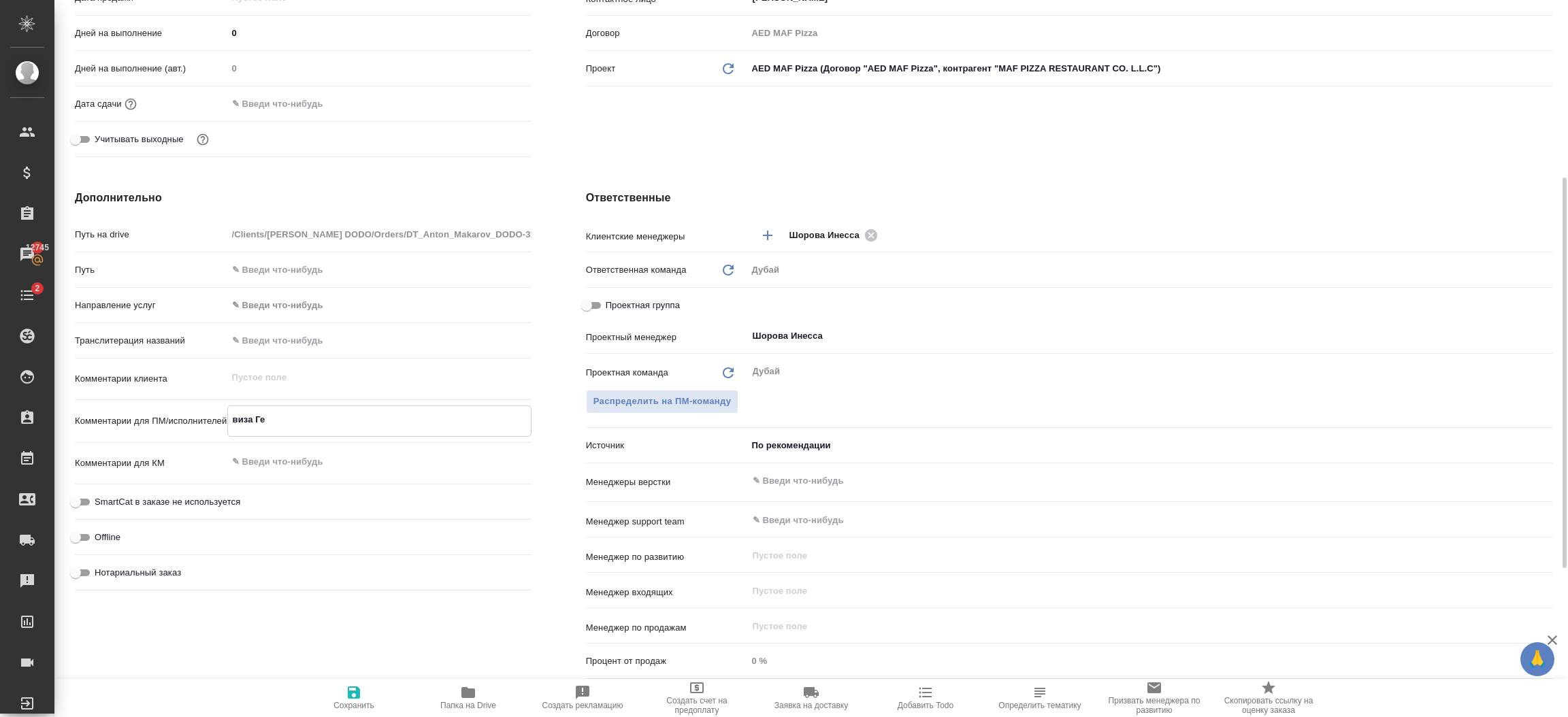
type textarea "x"
type textarea "виза Гера"
type textarea "x"
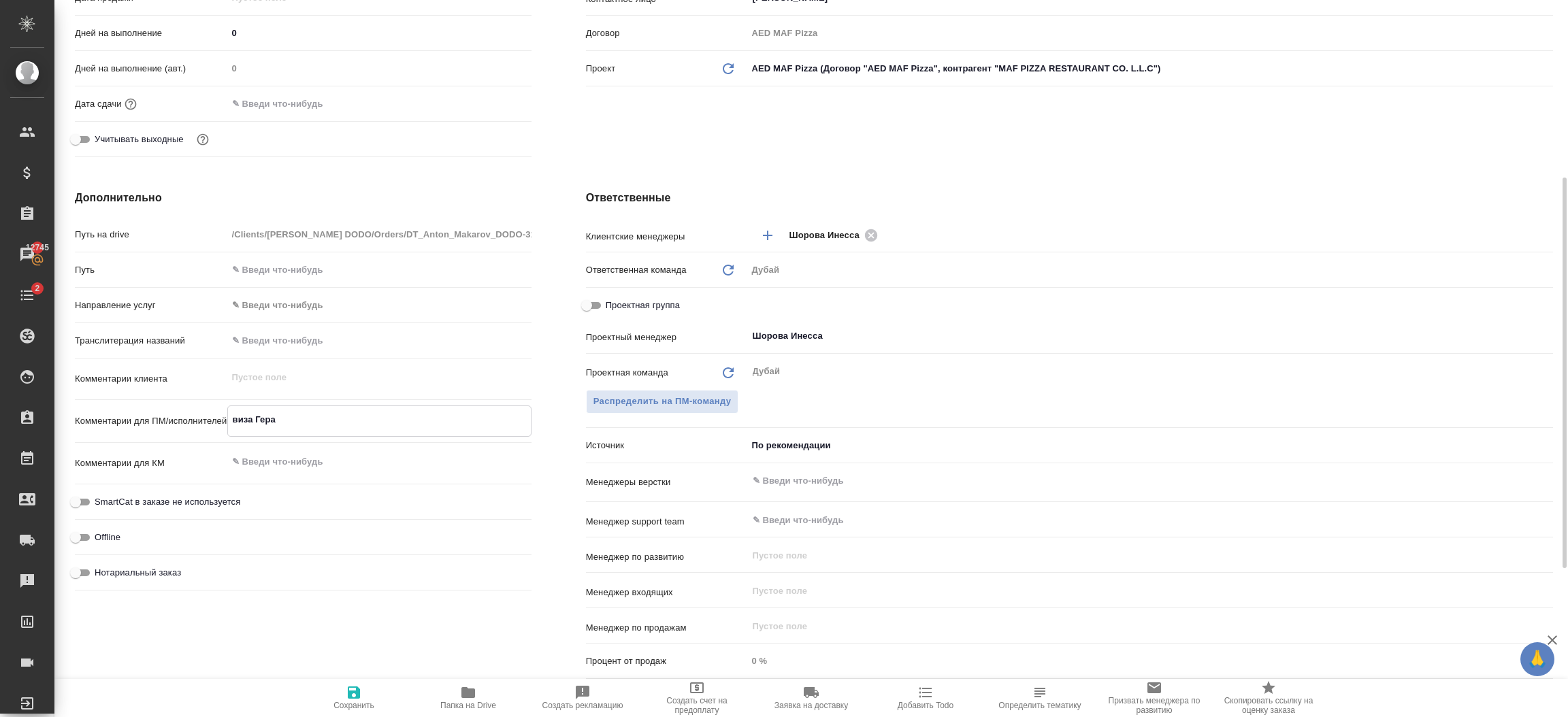
type textarea "x"
type textarea "виза Гера"
type textarea "x"
click at [355, 692] on icon "button" at bounding box center [354, 693] width 13 height 13
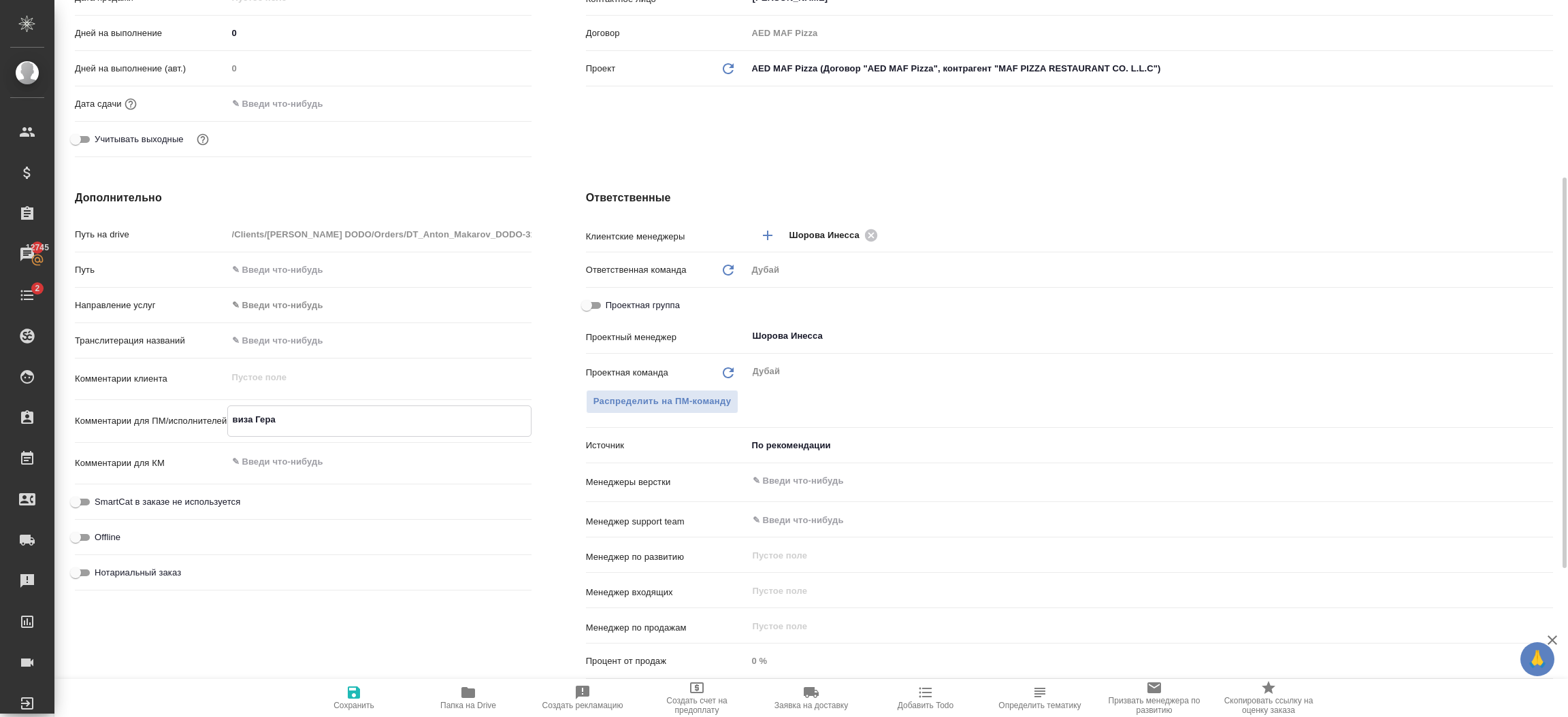
type textarea "x"
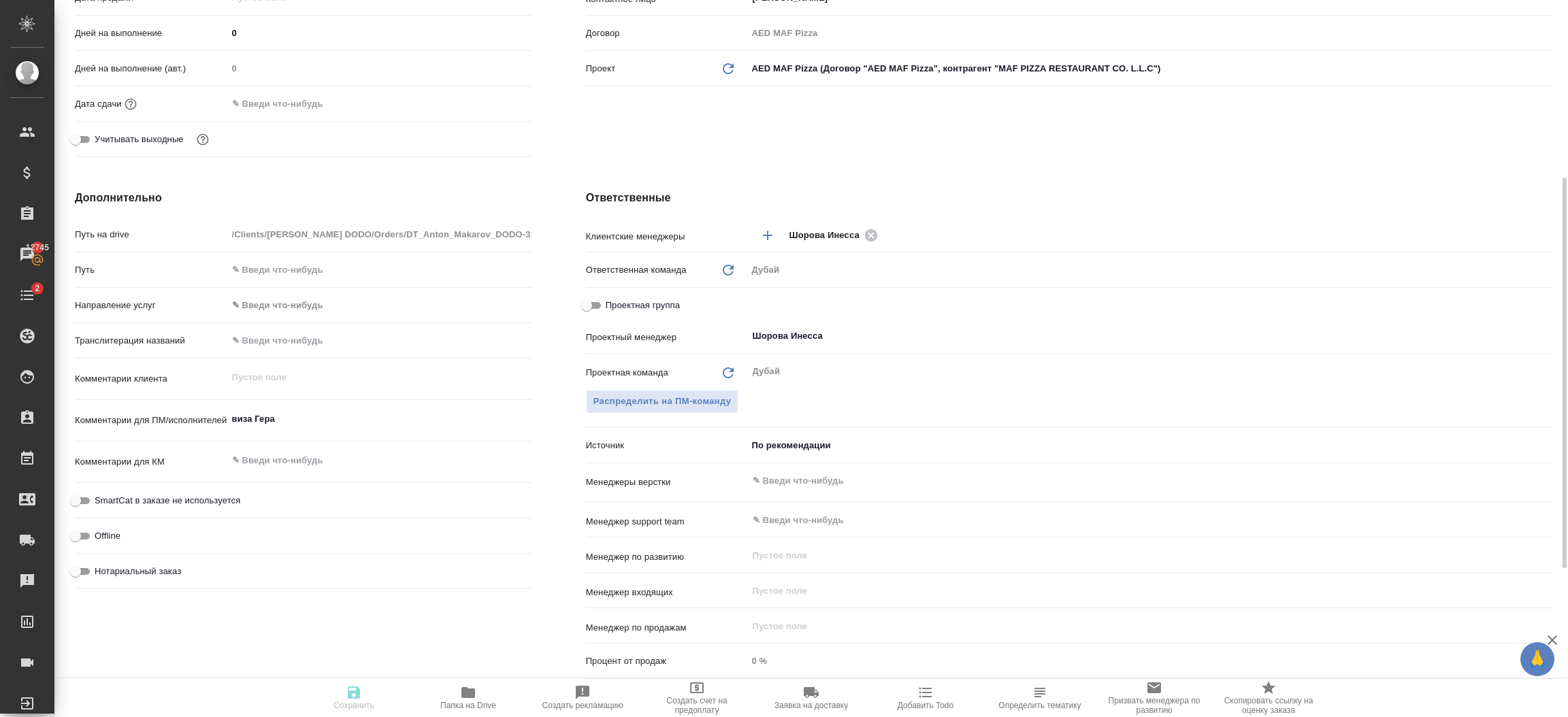
type textarea "x"
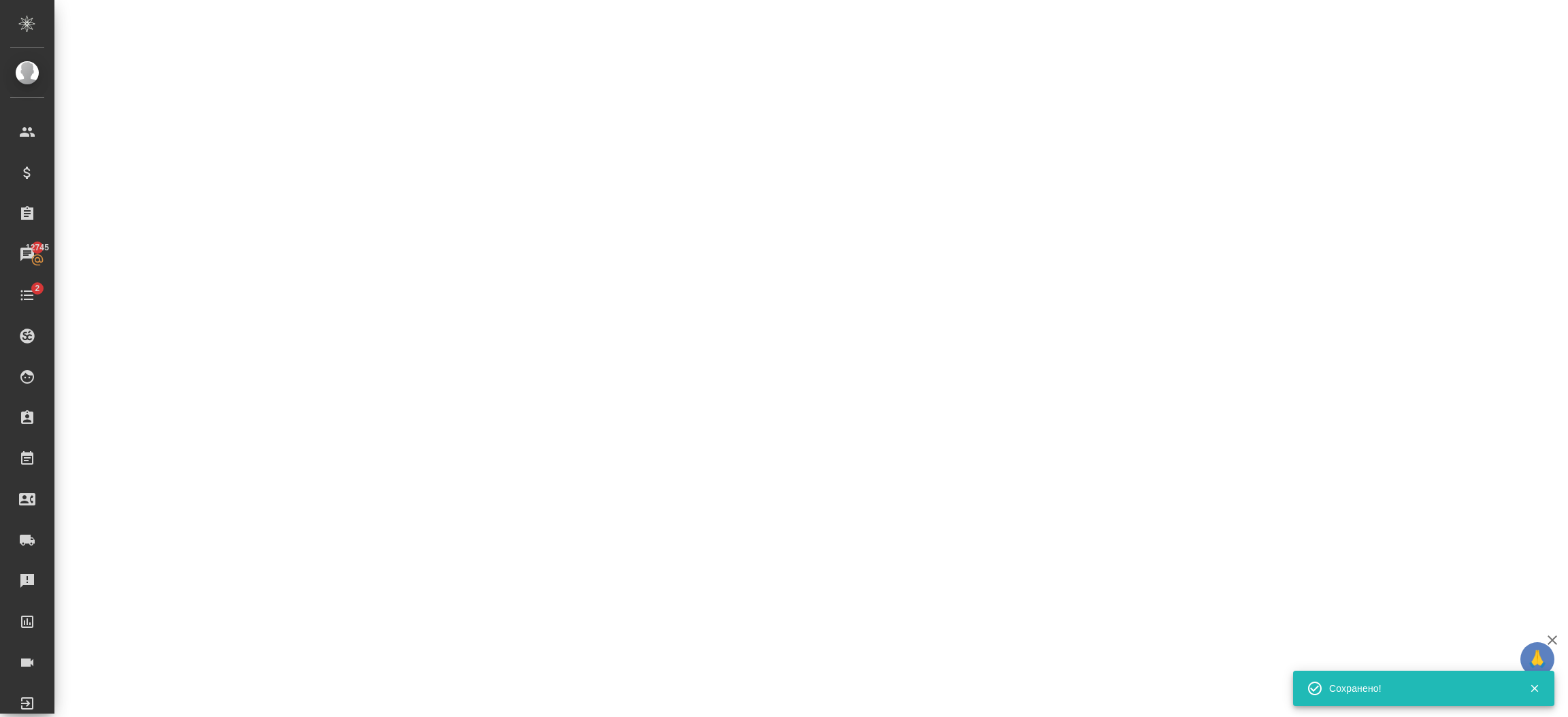
select select "RU"
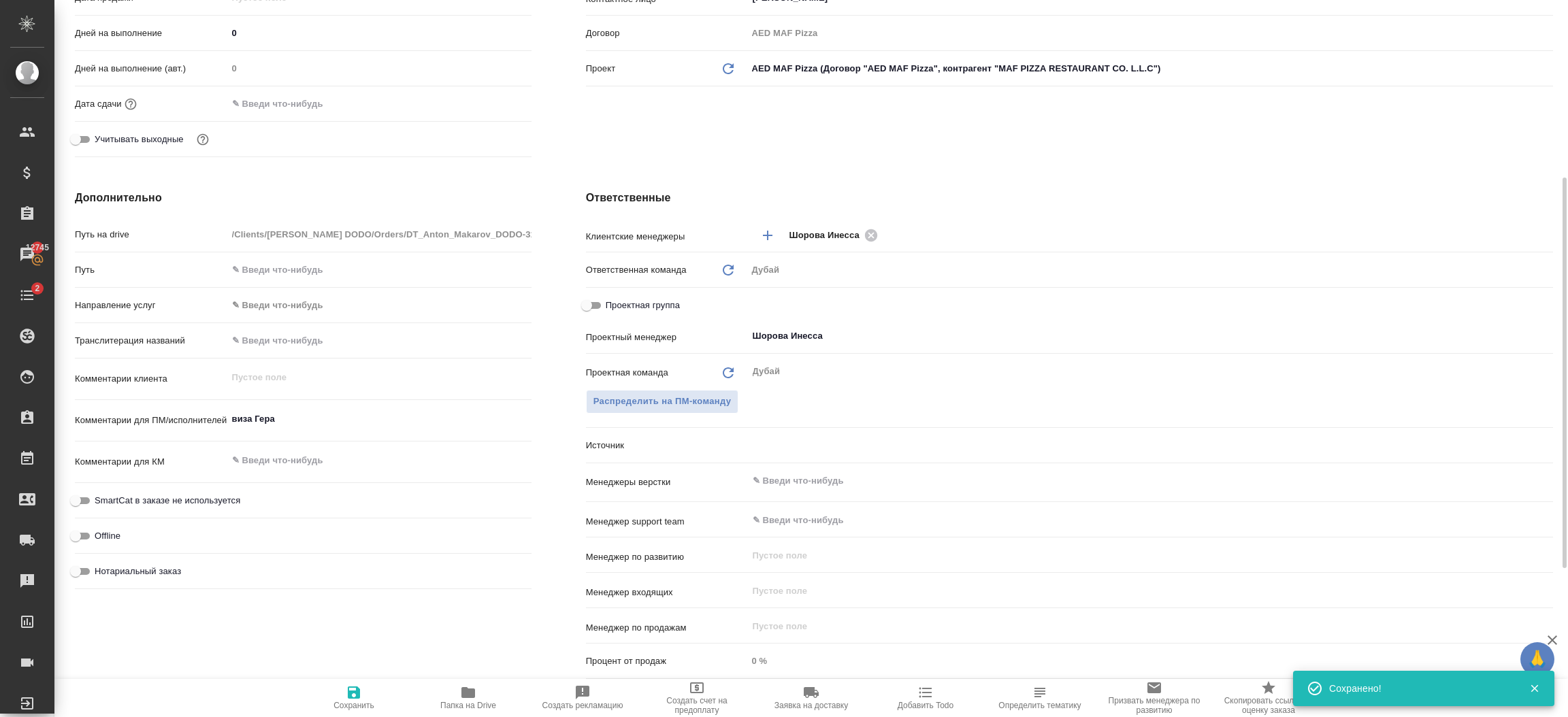
type textarea "x"
